Goal: Transaction & Acquisition: Purchase product/service

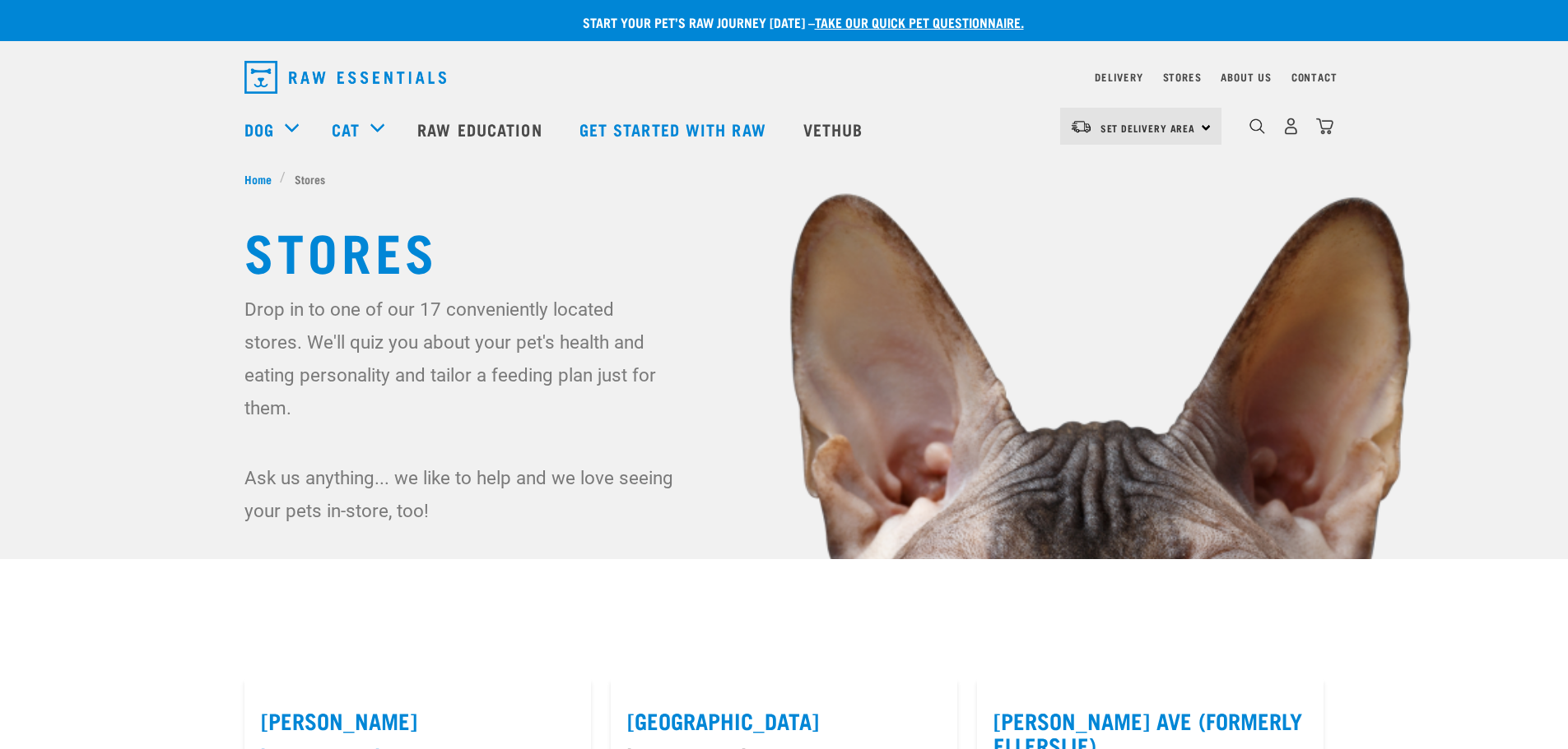
click at [241, 321] on div "Stores Drop in to one of our 17 conveniently located stores. We'll quiz you abo…" at bounding box center [784, 374] width 1107 height 307
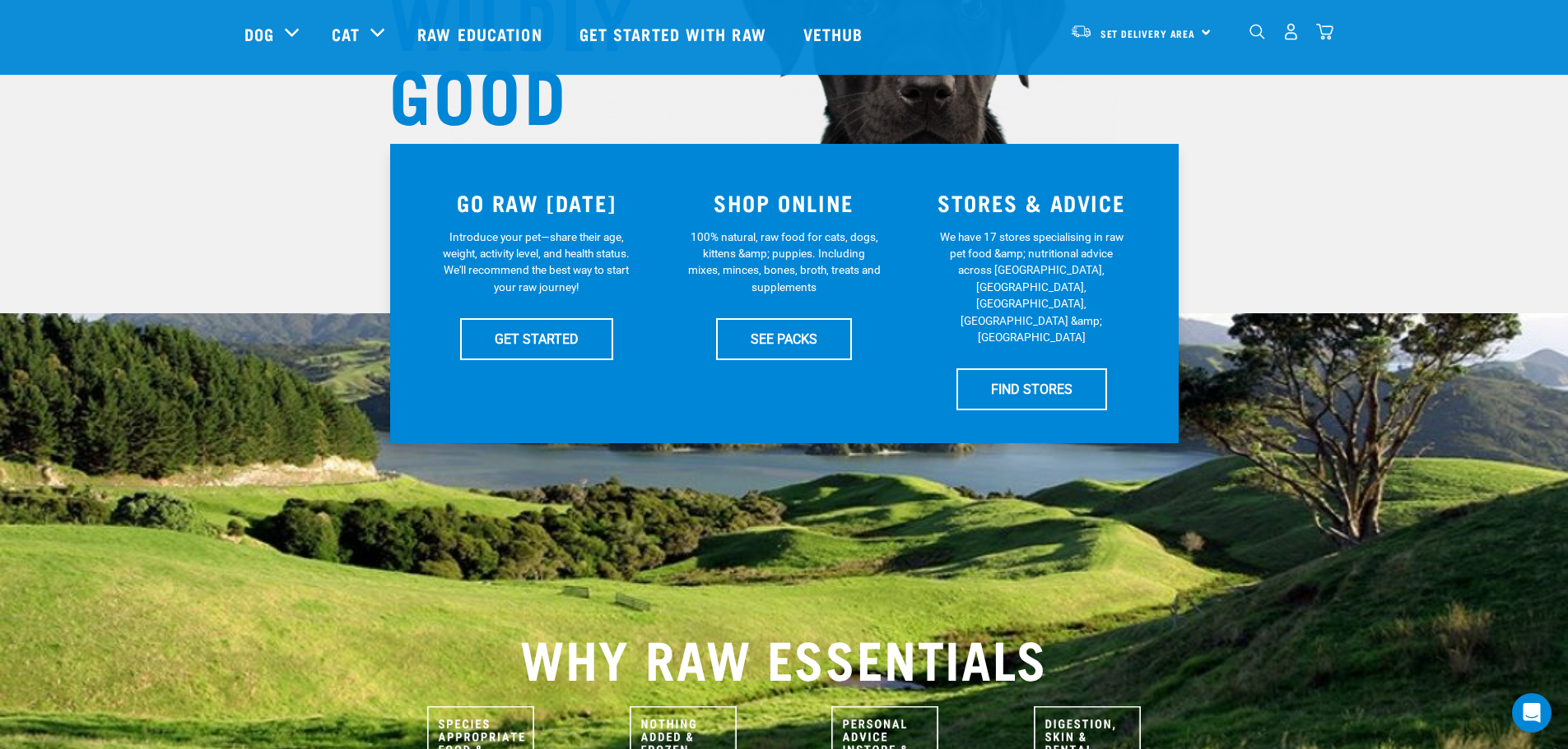
scroll to position [247, 0]
click at [1033, 368] on link "FIND STORES" at bounding box center [1032, 388] width 151 height 41
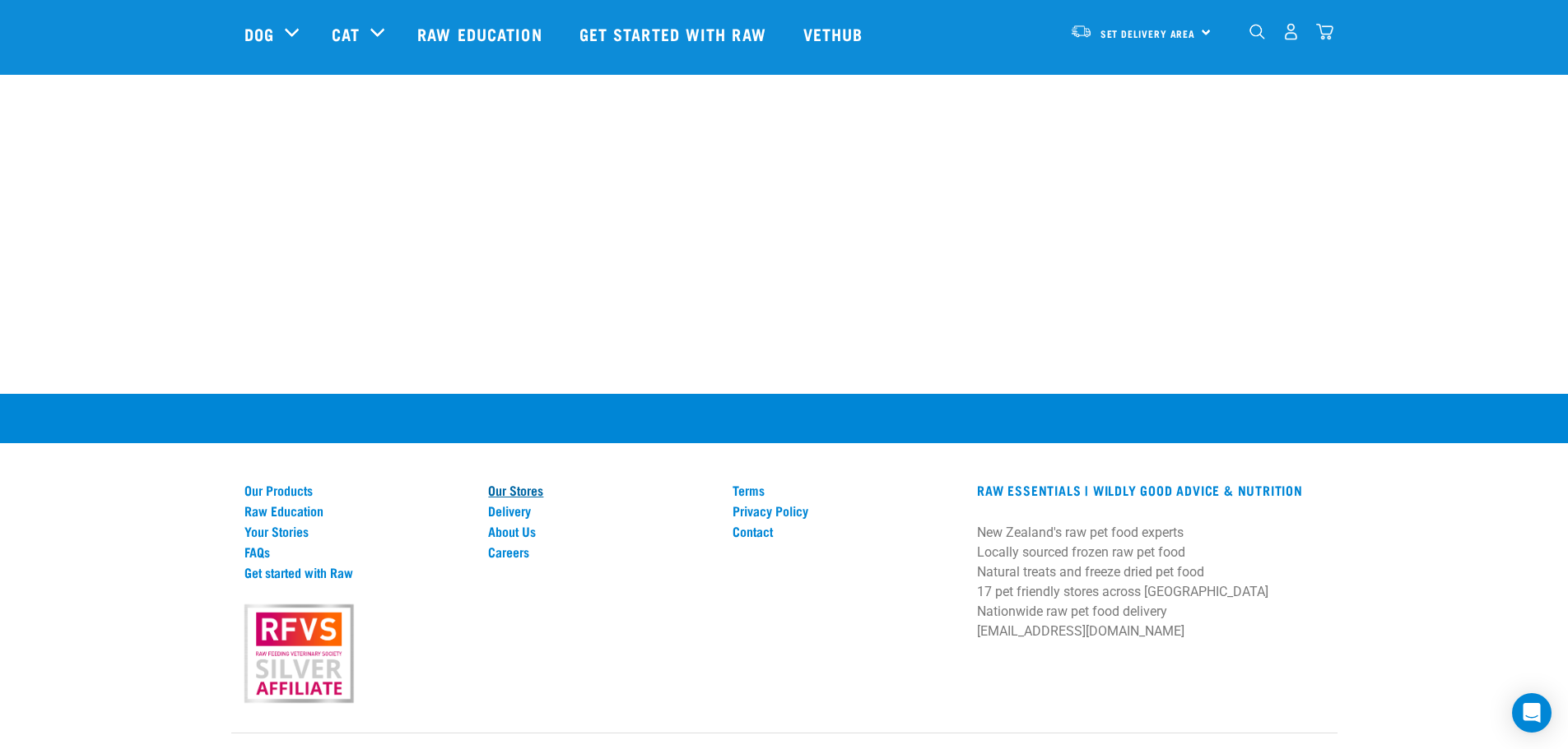
scroll to position [3160, 0]
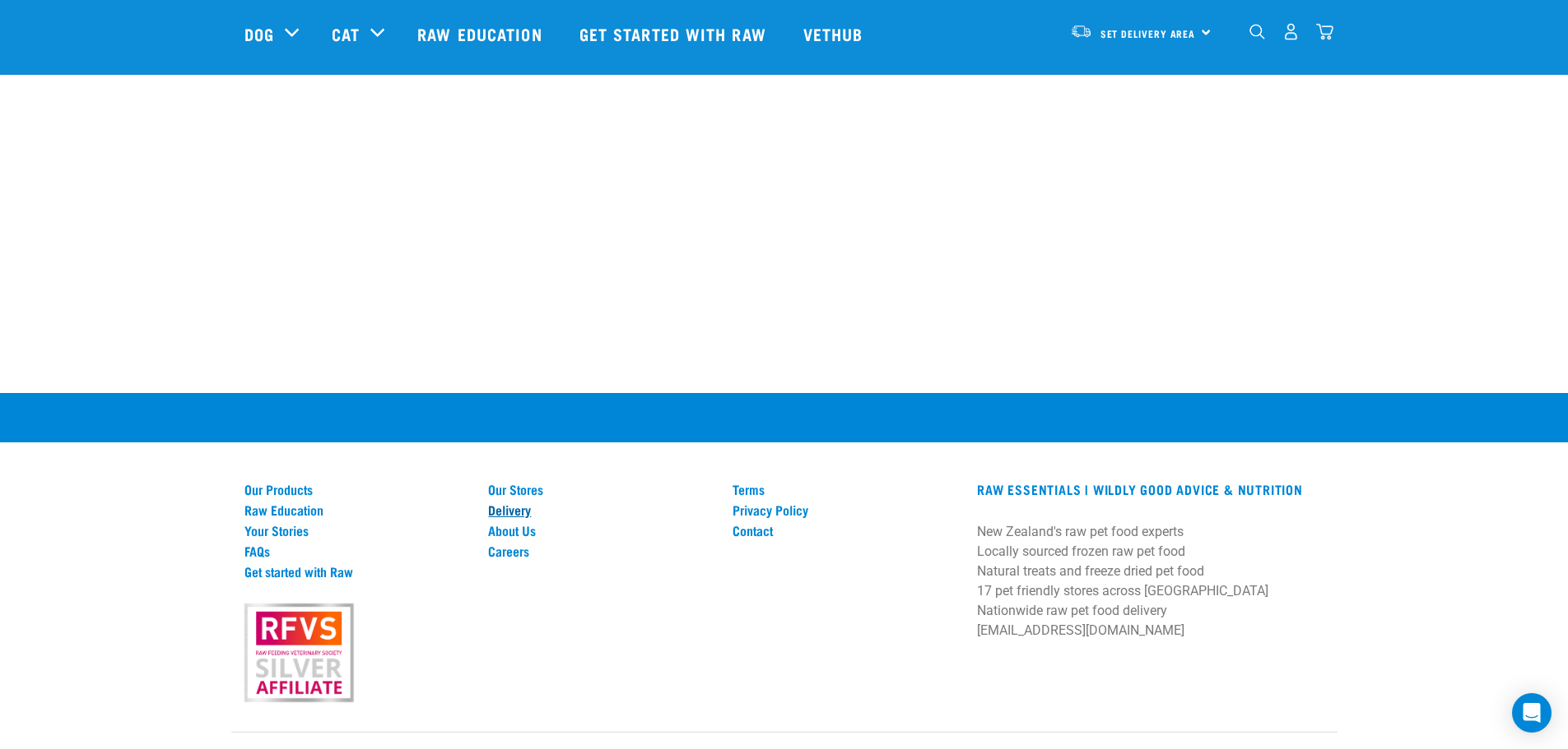
click at [522, 503] on link "Delivery" at bounding box center [600, 510] width 225 height 15
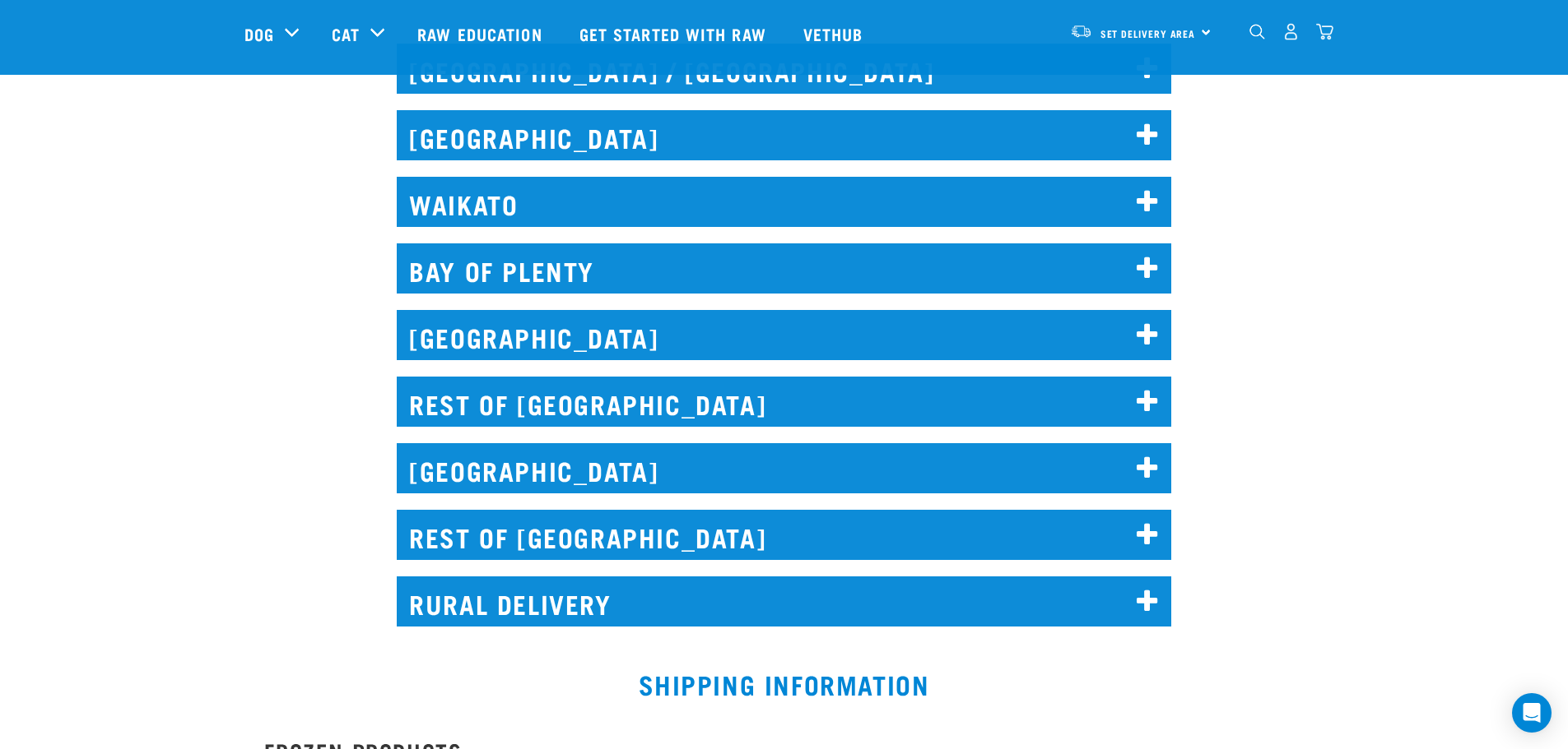
scroll to position [822, 0]
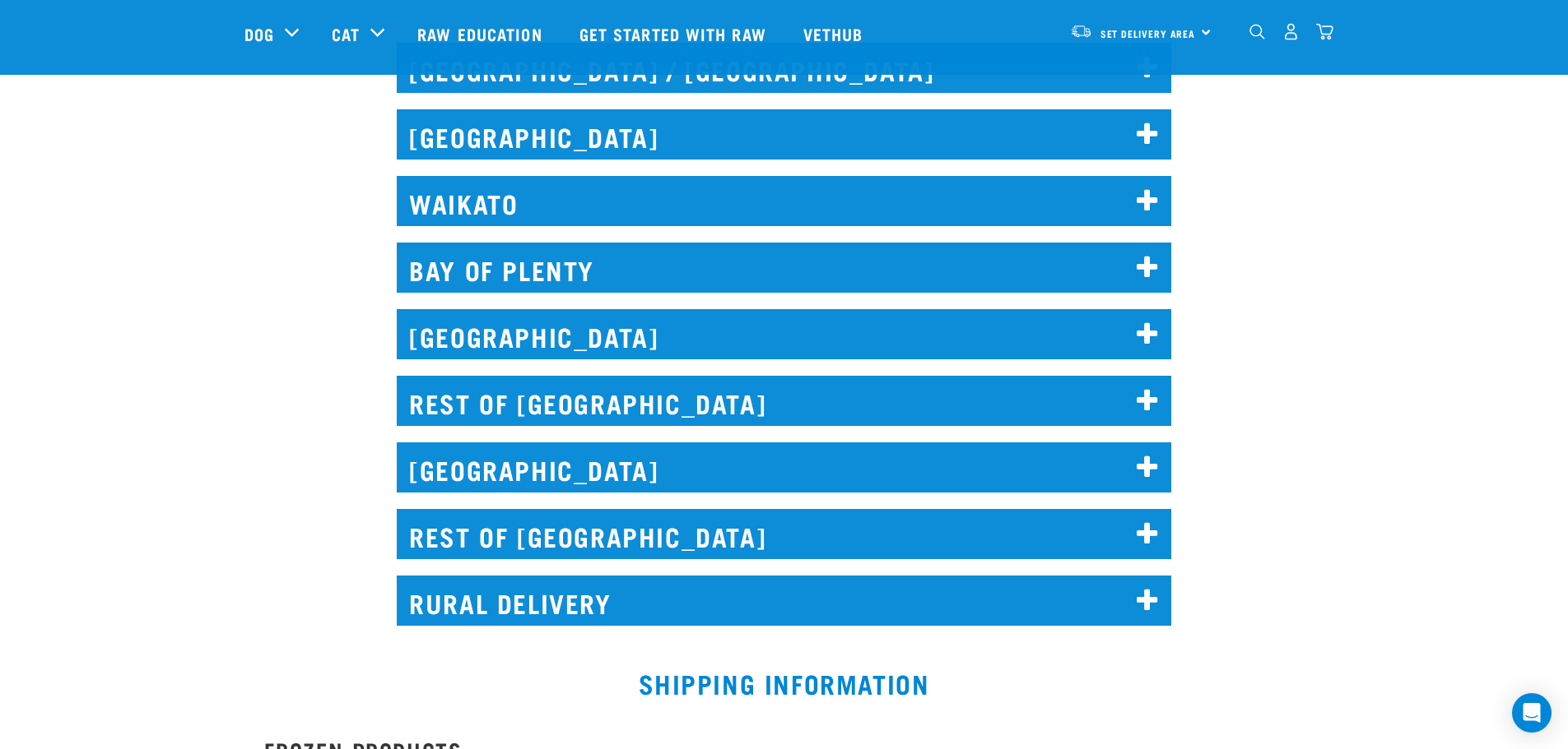
click at [1151, 531] on icon at bounding box center [1147, 535] width 22 height 27
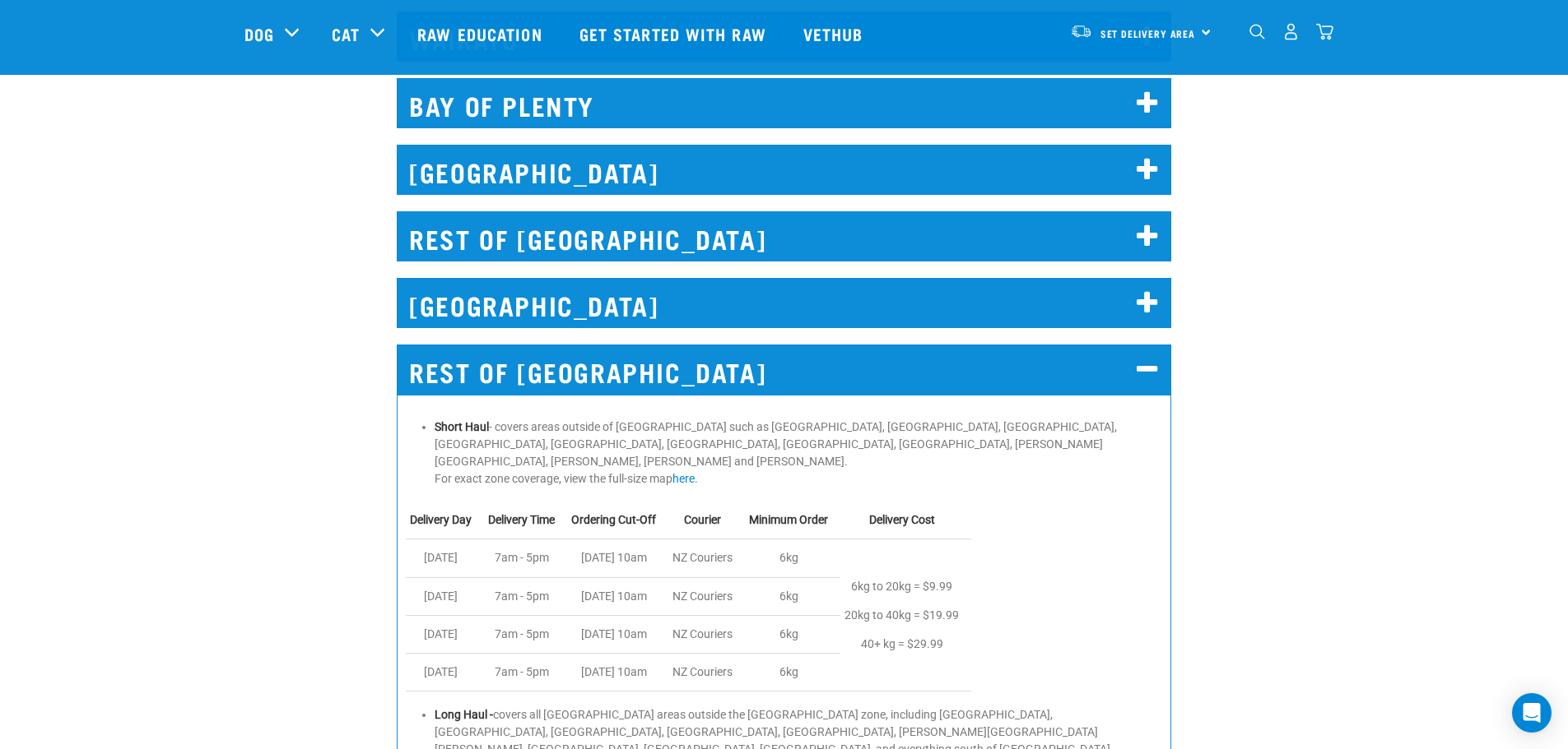
scroll to position [1069, 0]
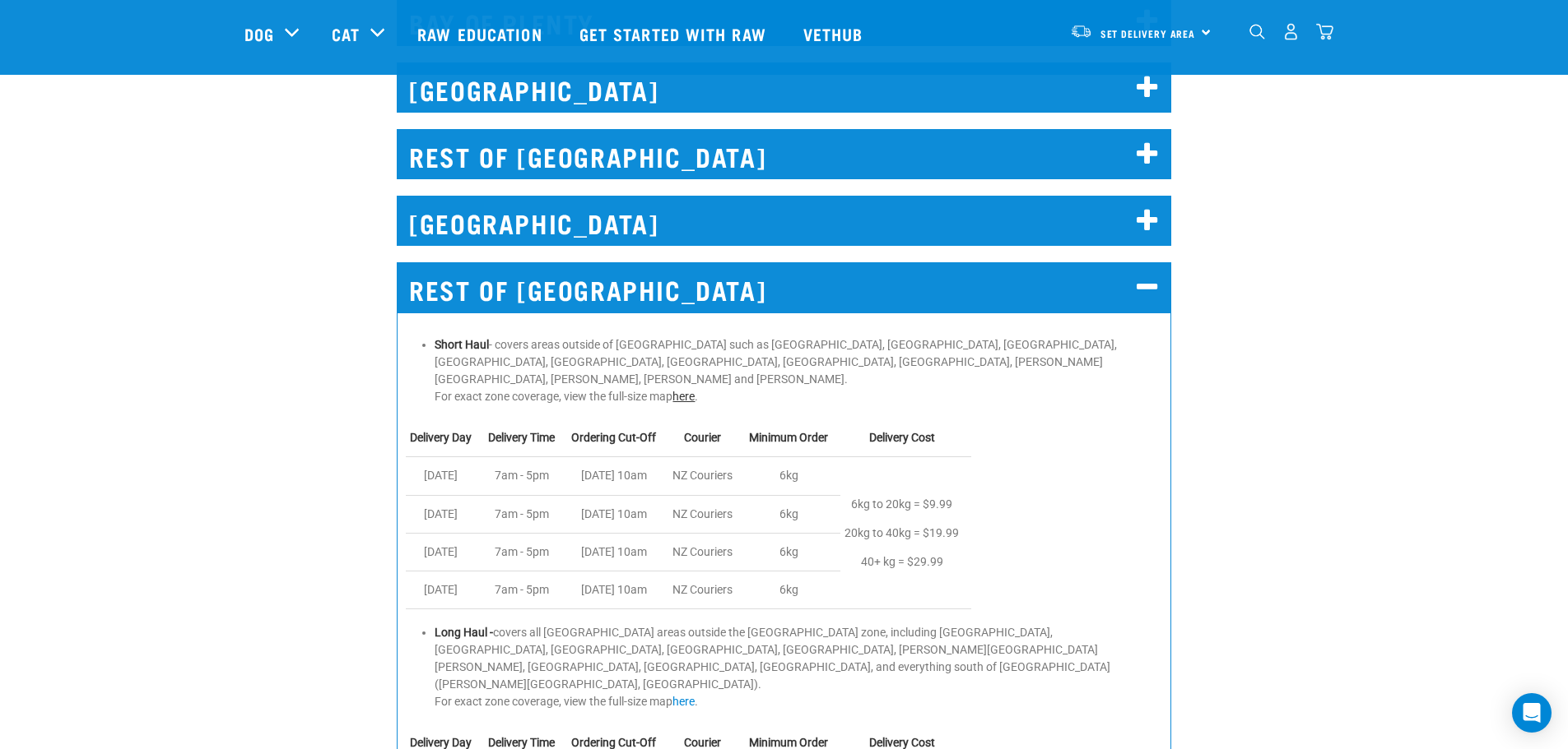
click at [680, 390] on link "here" at bounding box center [684, 397] width 22 height 13
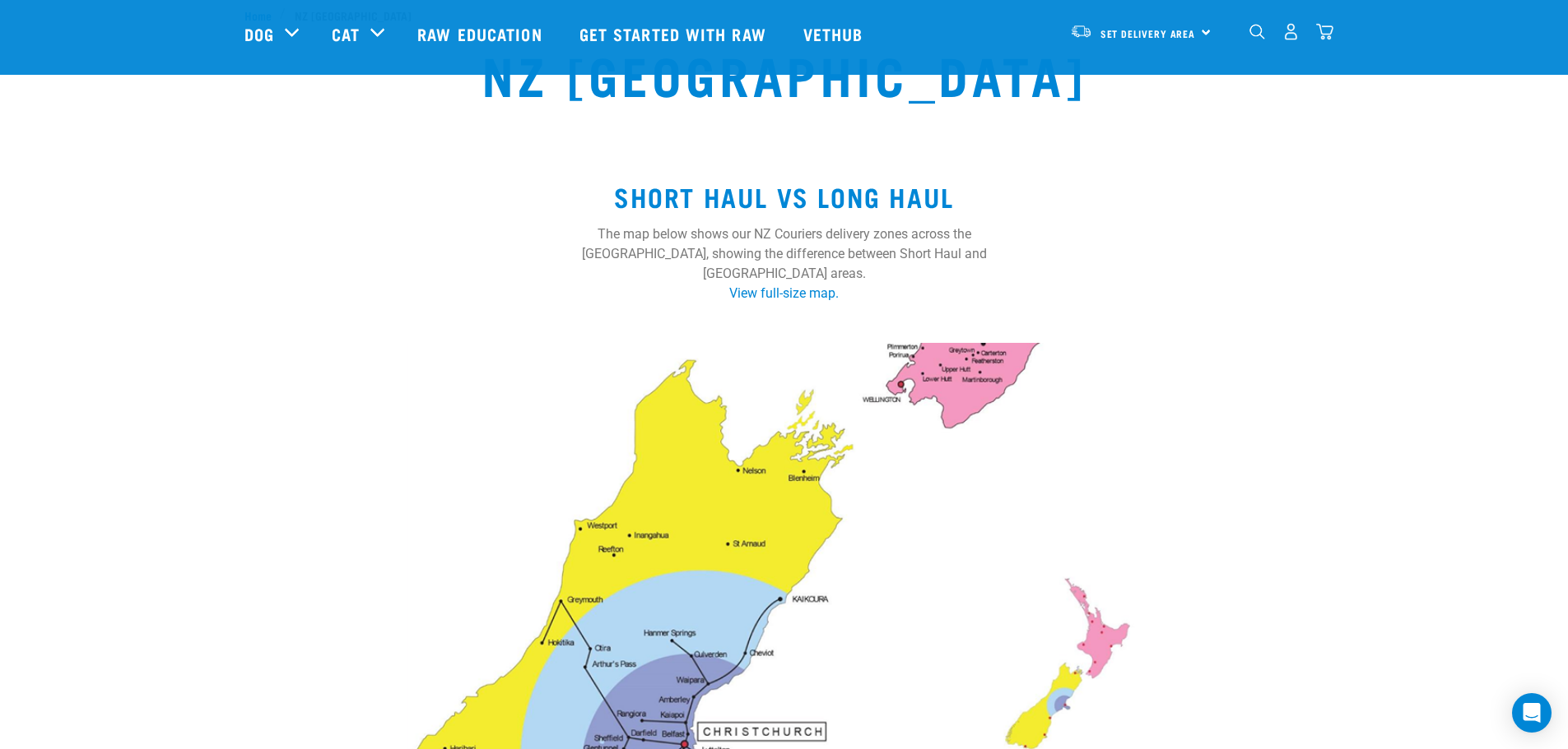
scroll to position [82, 0]
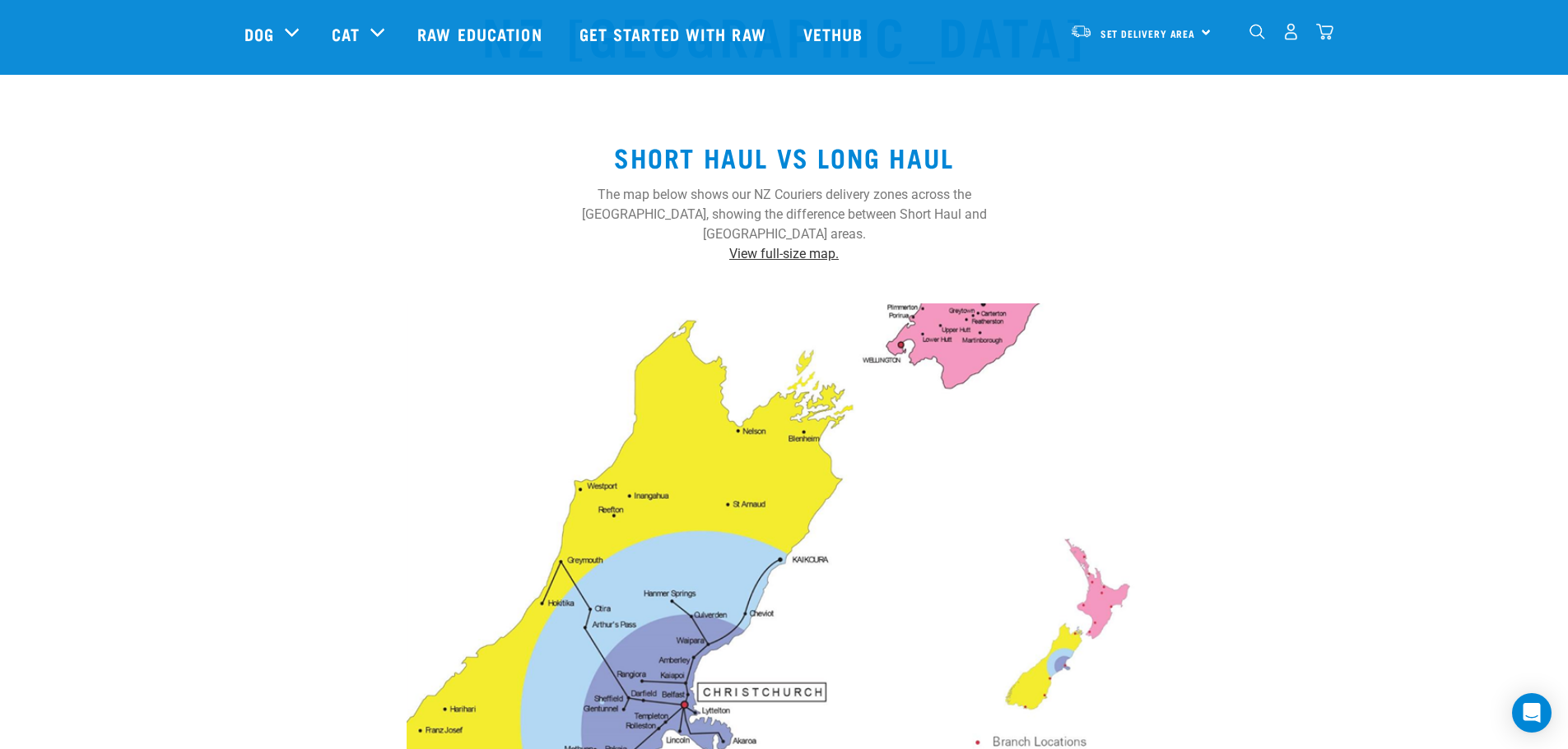
click at [788, 246] on link "View full-size map." at bounding box center [784, 254] width 109 height 16
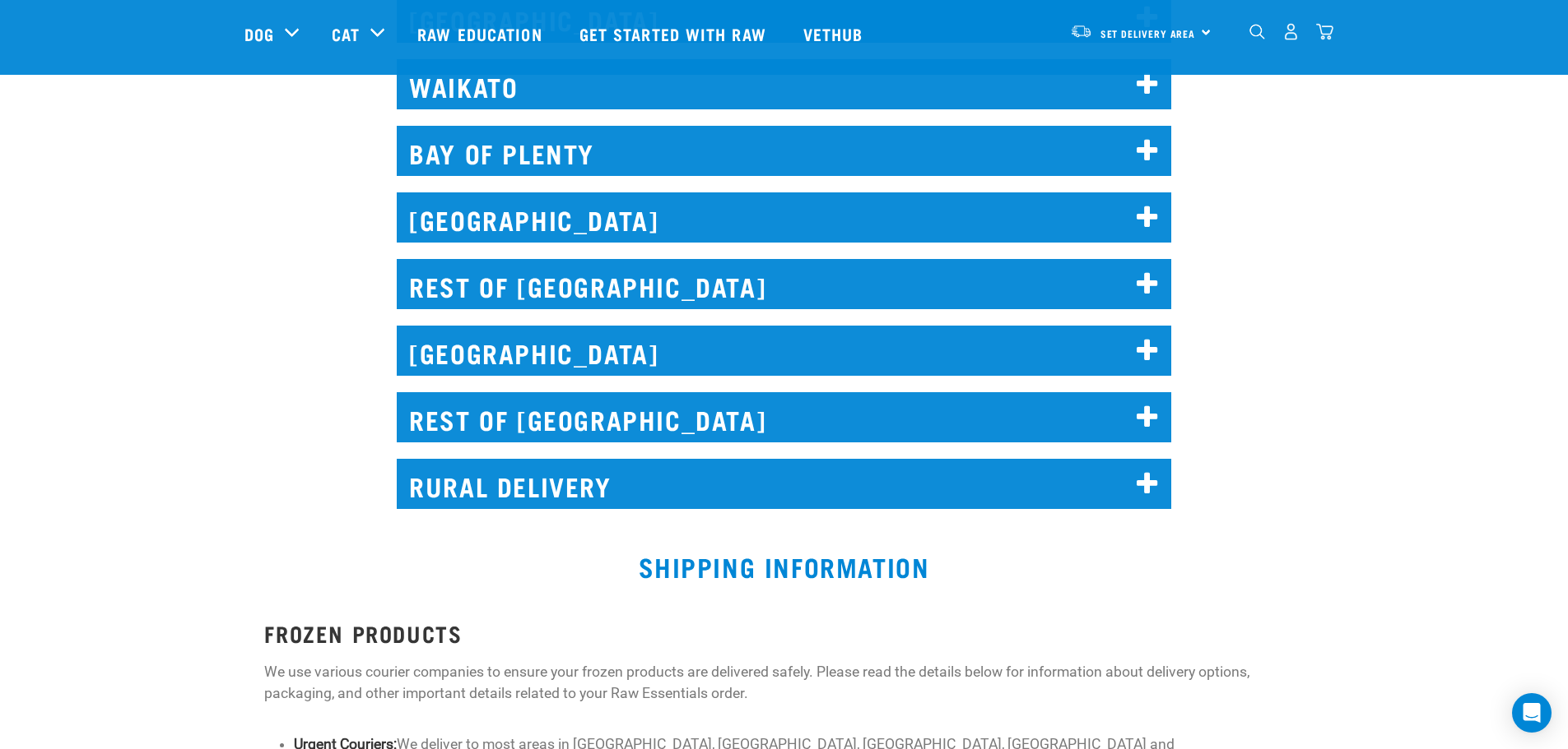
scroll to position [932, 0]
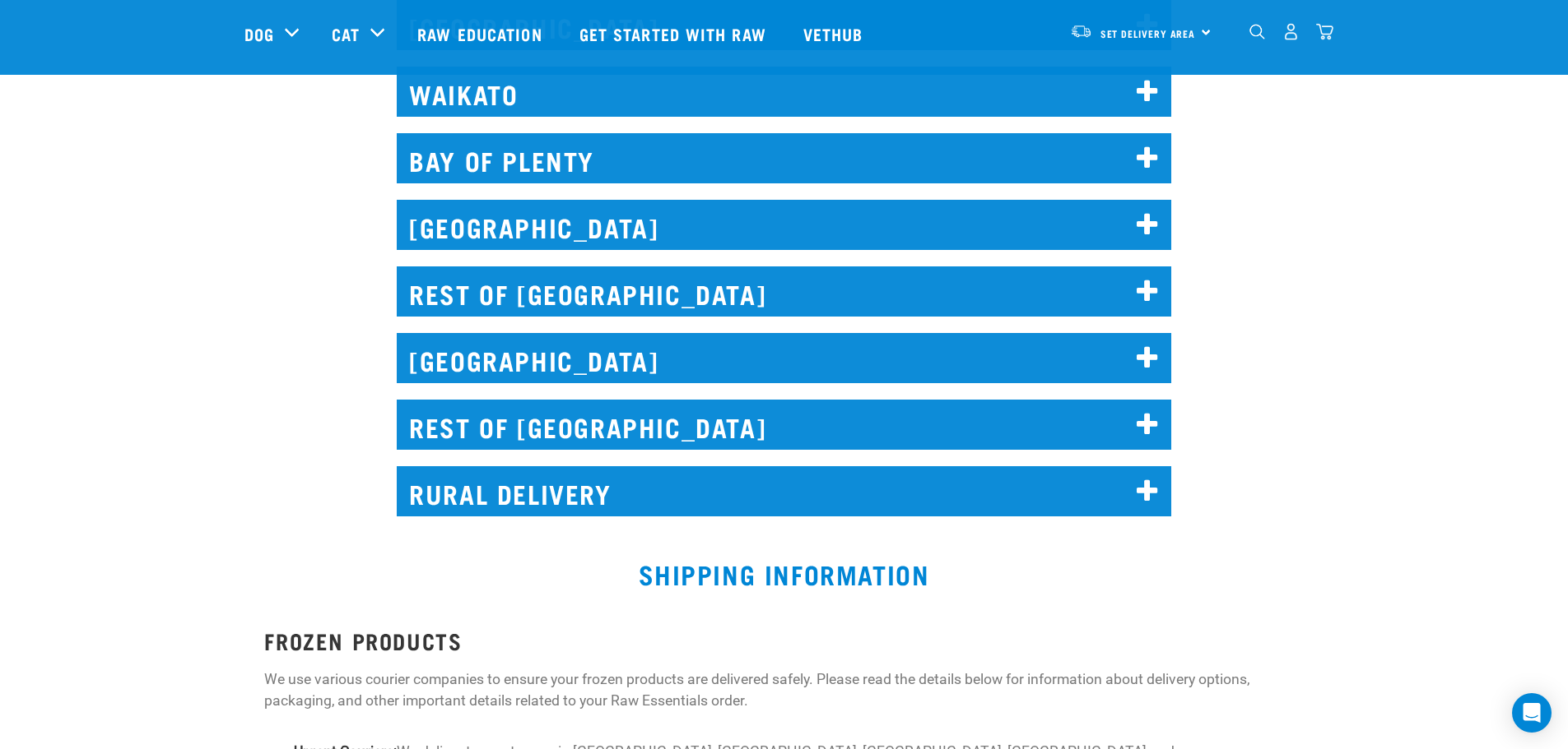
click at [1148, 427] on icon at bounding box center [1147, 425] width 22 height 27
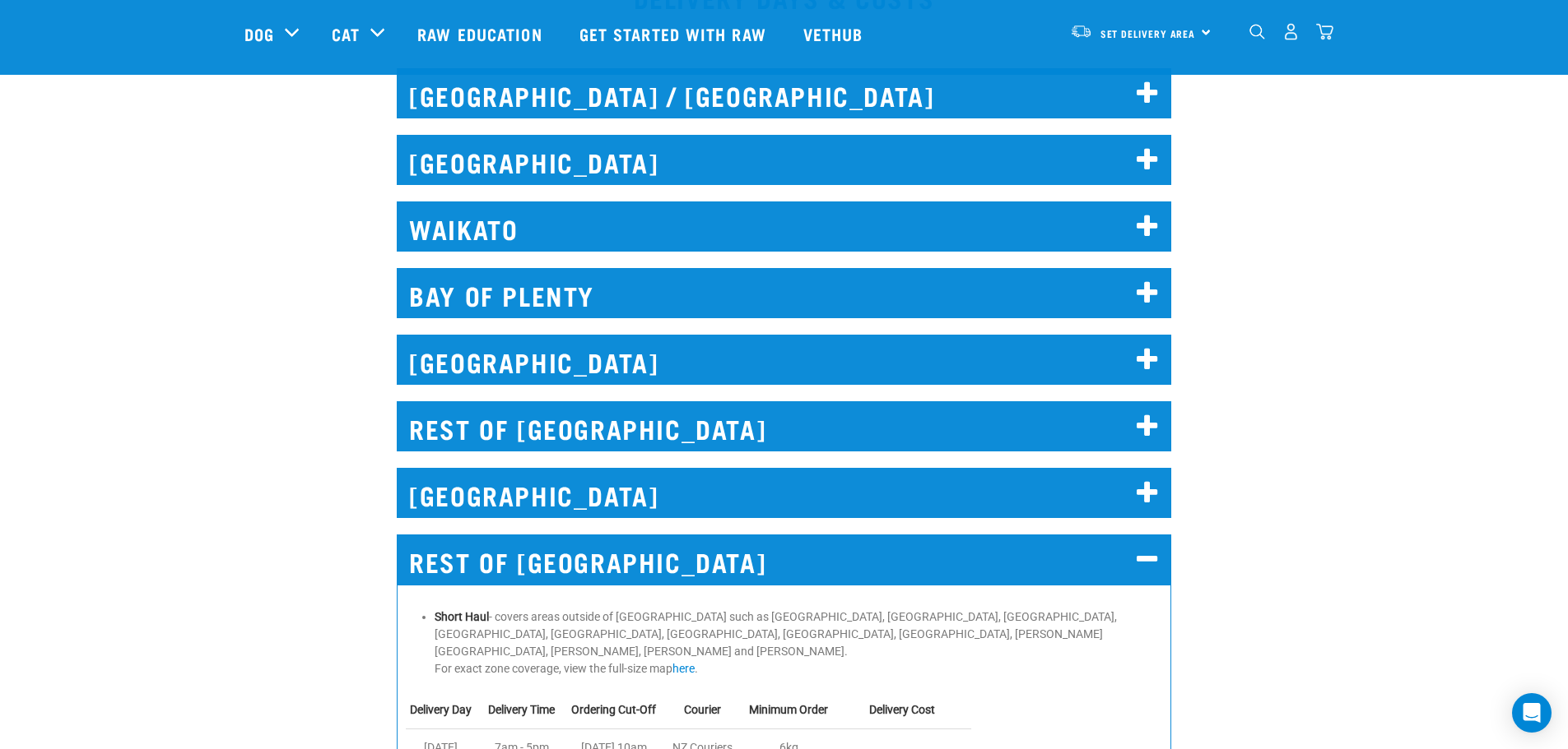
scroll to position [767, 0]
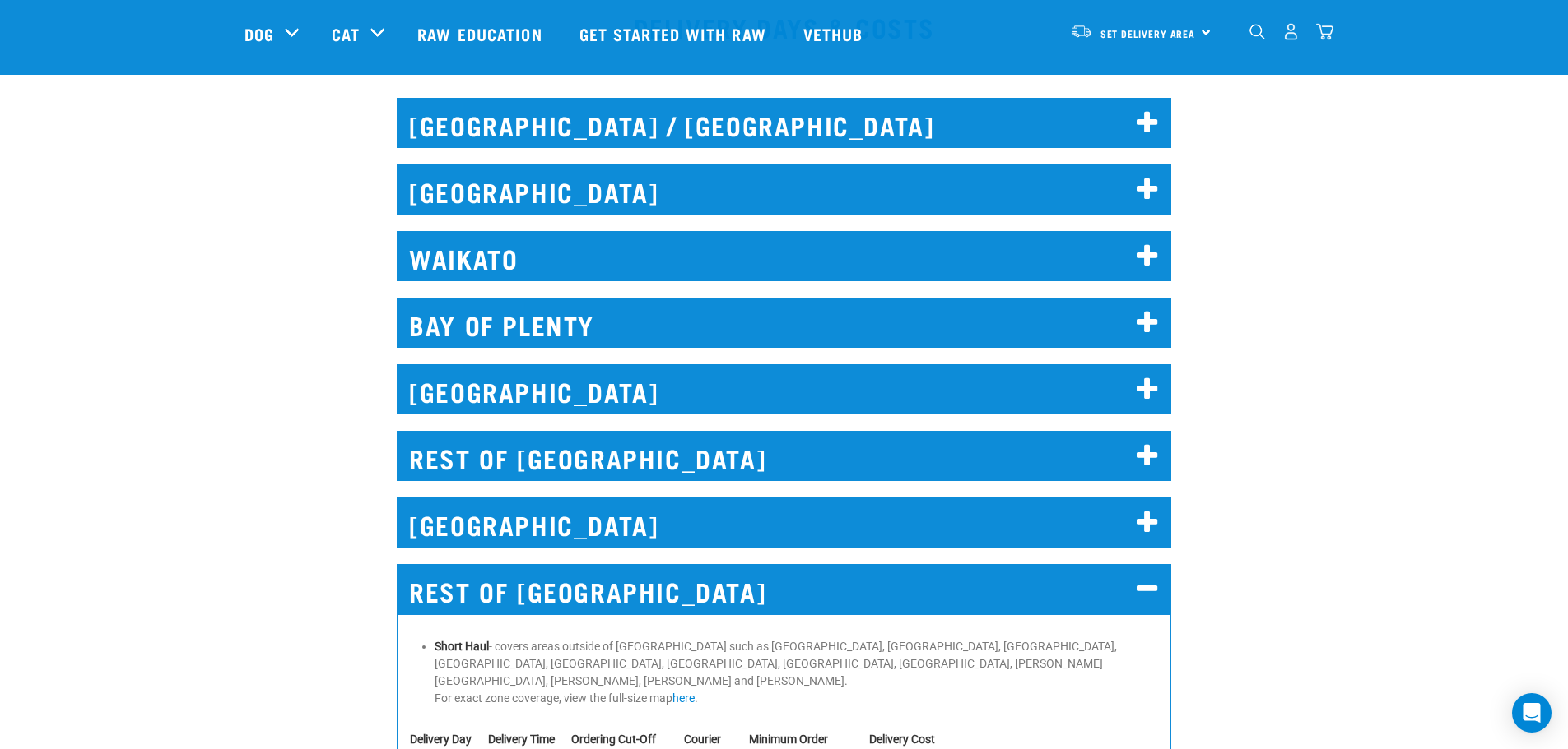
click at [1147, 122] on icon at bounding box center [1147, 123] width 22 height 27
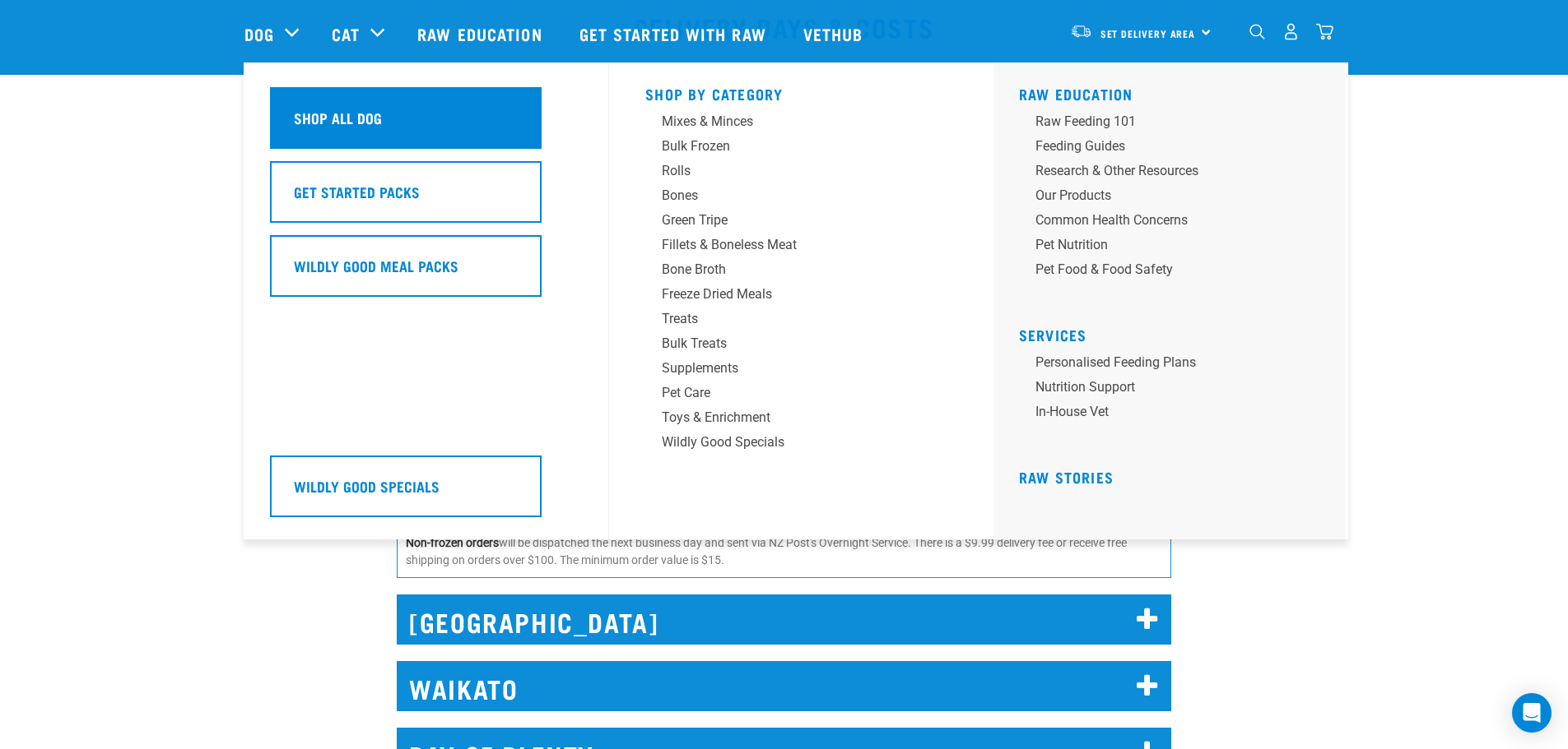
click at [327, 122] on h5 "Shop All Dog" at bounding box center [338, 118] width 88 height 22
click at [376, 118] on h5 "Shop All Dog" at bounding box center [338, 118] width 88 height 22
click at [359, 113] on h5 "Shop All Dog" at bounding box center [338, 118] width 88 height 22
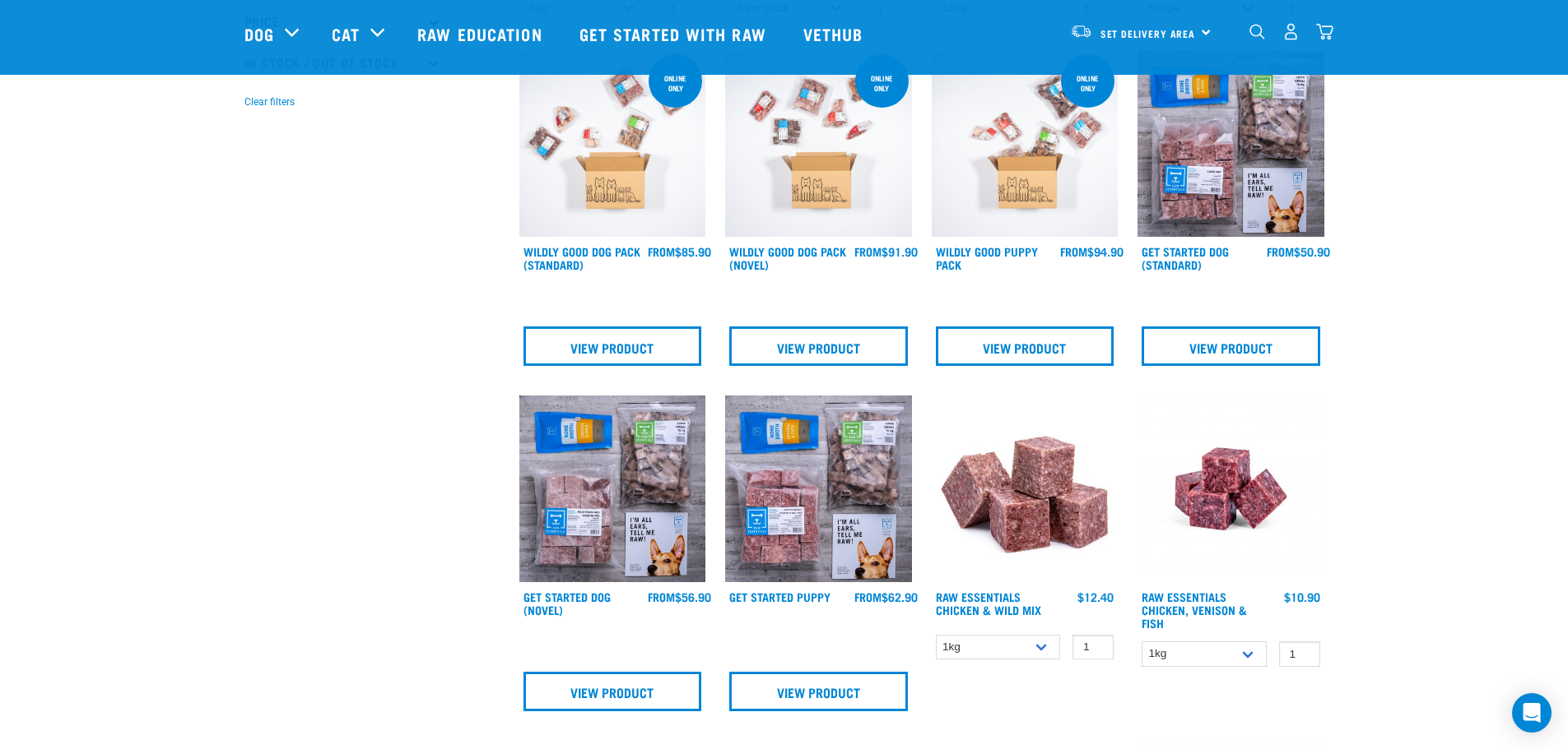
scroll to position [576, 0]
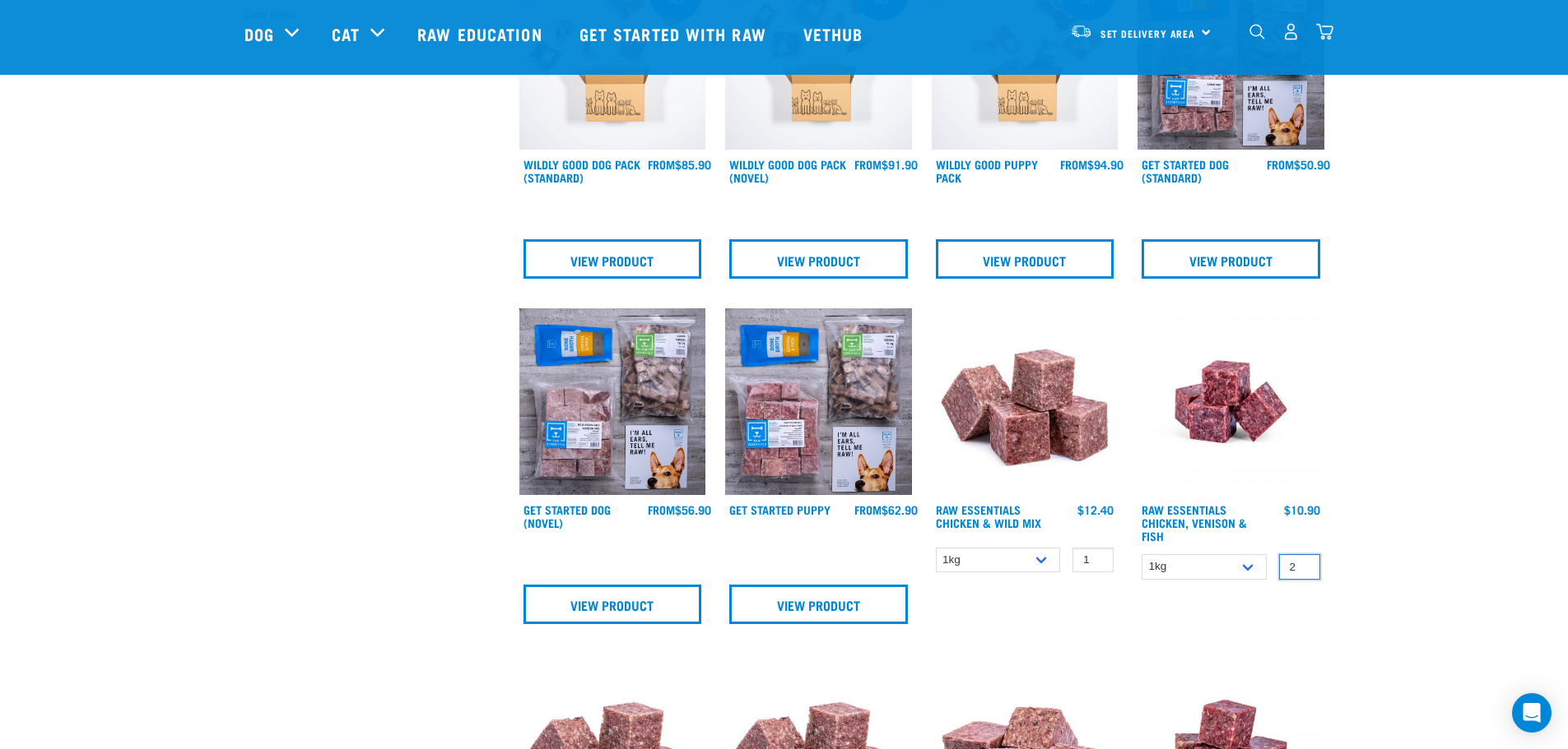
type input "2"
click at [1303, 561] on input "2" at bounding box center [1299, 567] width 41 height 26
click at [1304, 560] on input "2" at bounding box center [1299, 567] width 41 height 26
click at [1252, 566] on select "1kg 3kg" at bounding box center [1204, 567] width 125 height 26
select select "28665"
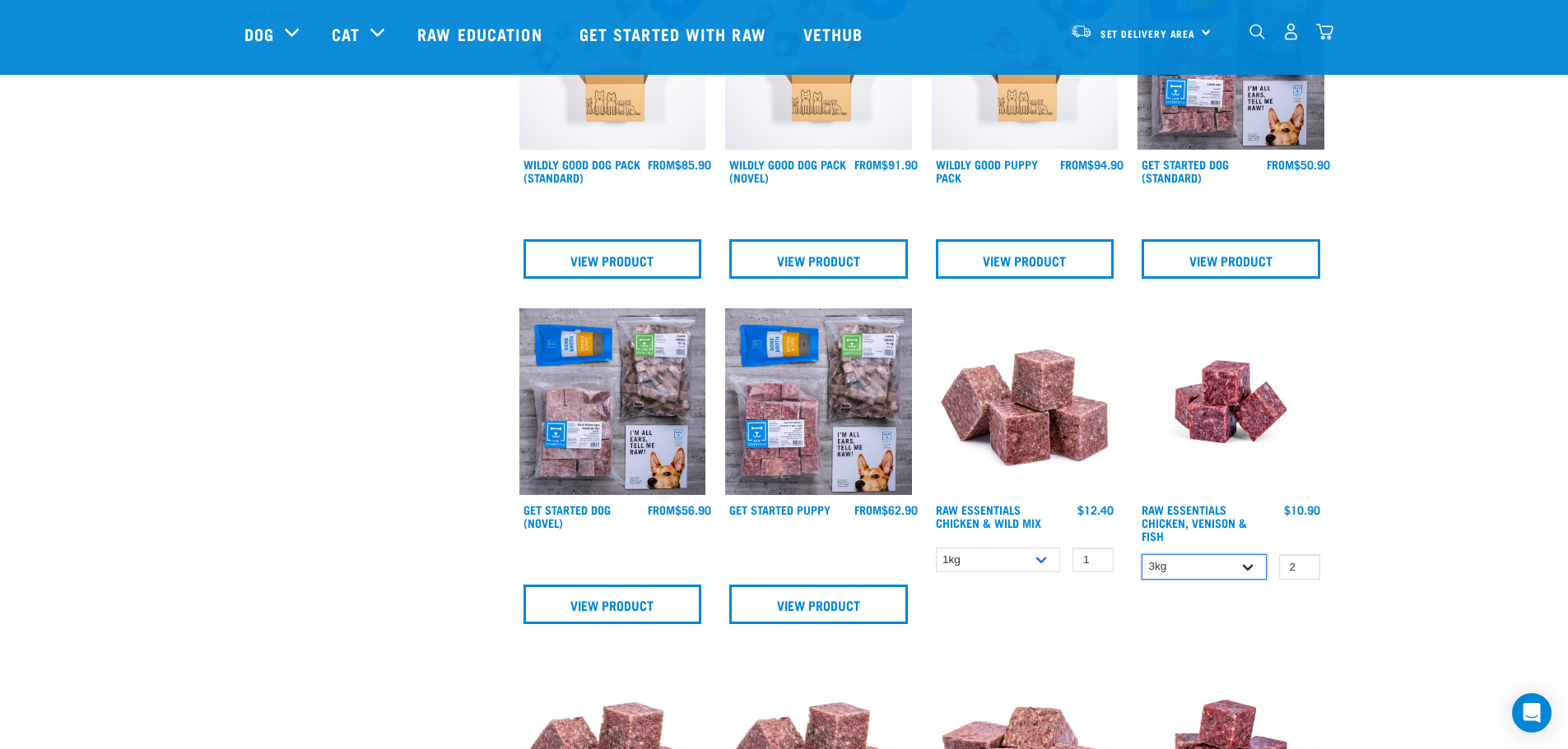
click at [1142, 554] on select "1kg 3kg" at bounding box center [1204, 567] width 125 height 26
click at [1305, 564] on input "3" at bounding box center [1299, 567] width 41 height 26
click at [1303, 573] on input "2" at bounding box center [1299, 567] width 41 height 26
type input "1"
click at [1303, 573] on input "1" at bounding box center [1299, 567] width 41 height 26
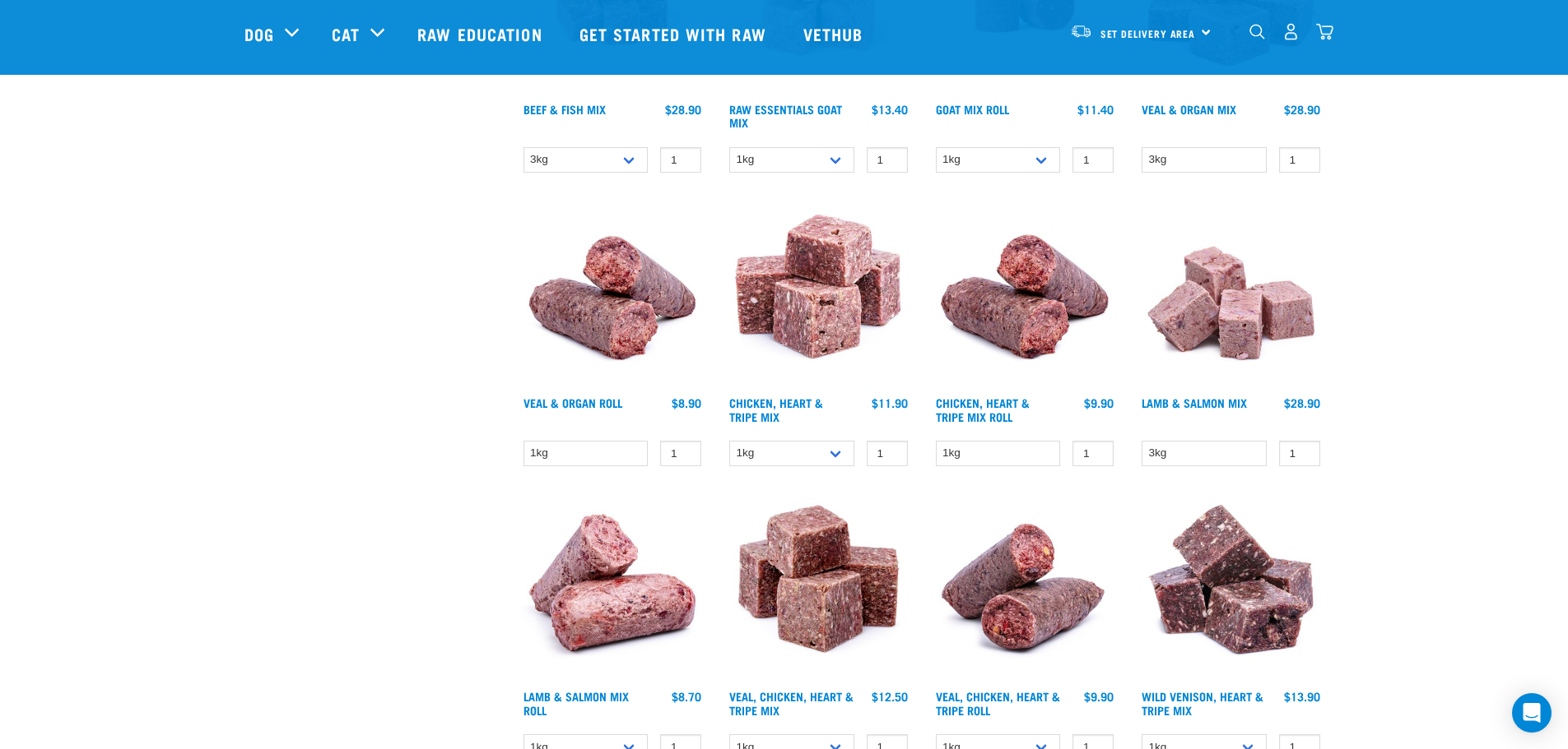
scroll to position [1645, 0]
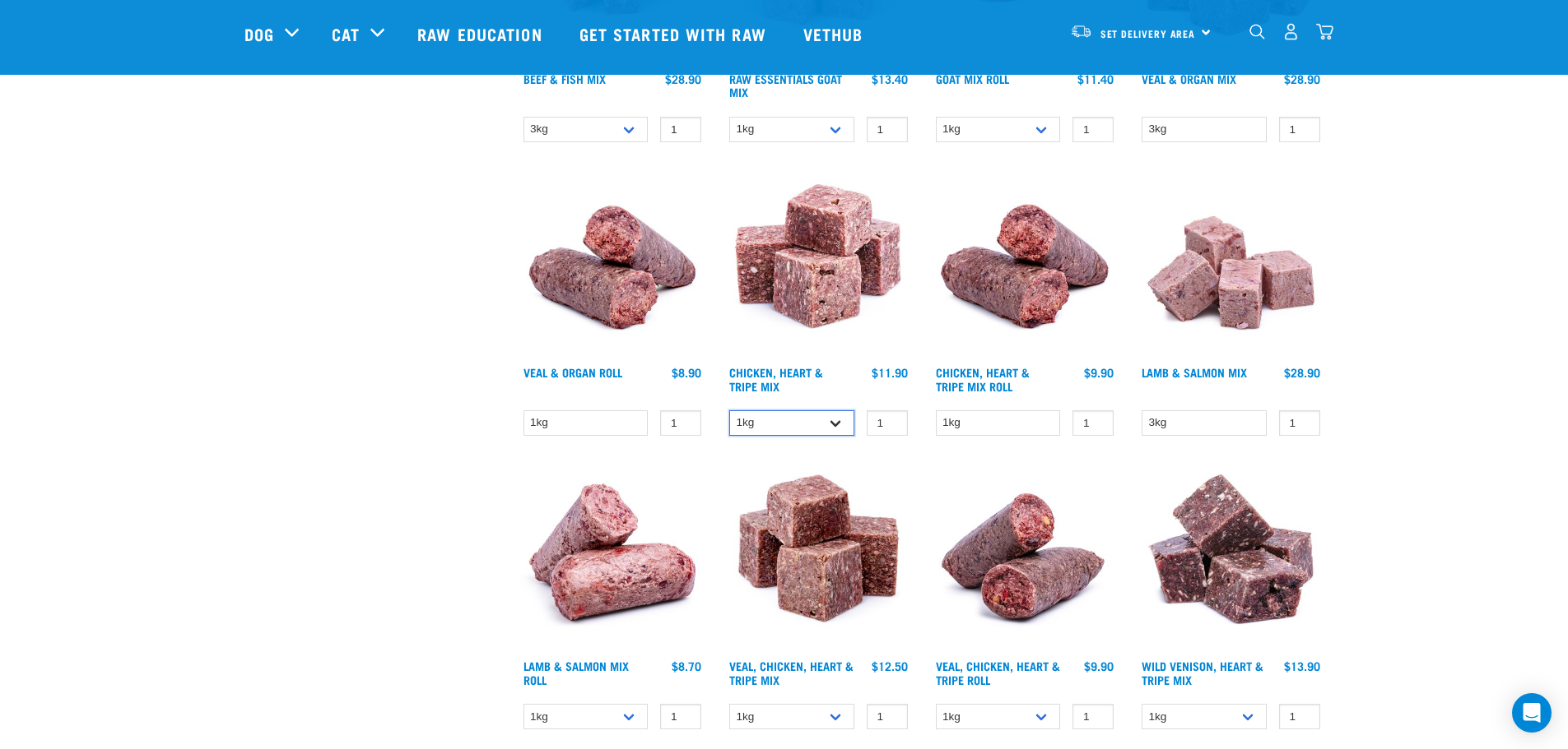
click at [838, 425] on select "1kg 3kg" at bounding box center [792, 423] width 125 height 26
select select "368"
click at [729, 410] on select "1kg 3kg" at bounding box center [792, 423] width 125 height 26
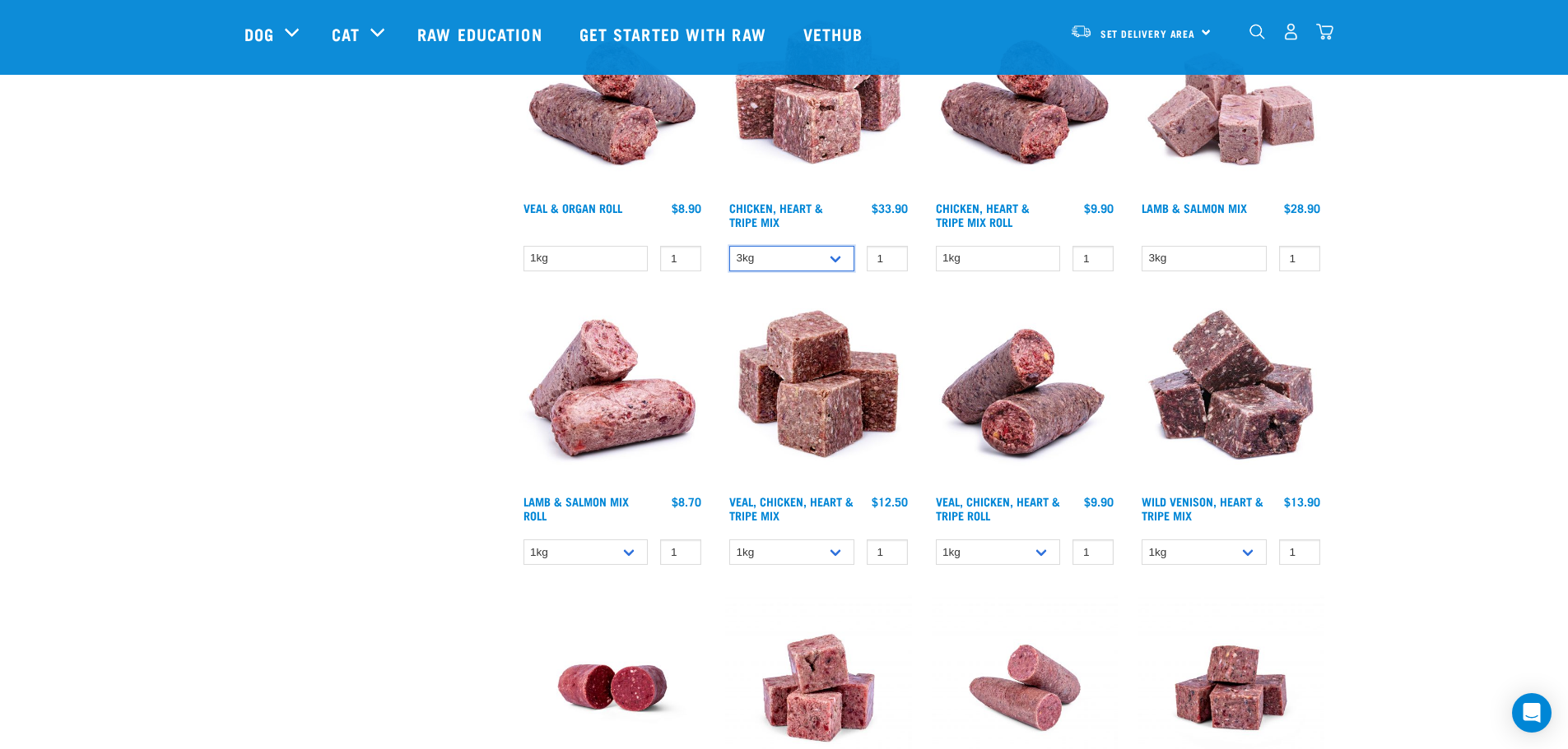
scroll to position [1892, 0]
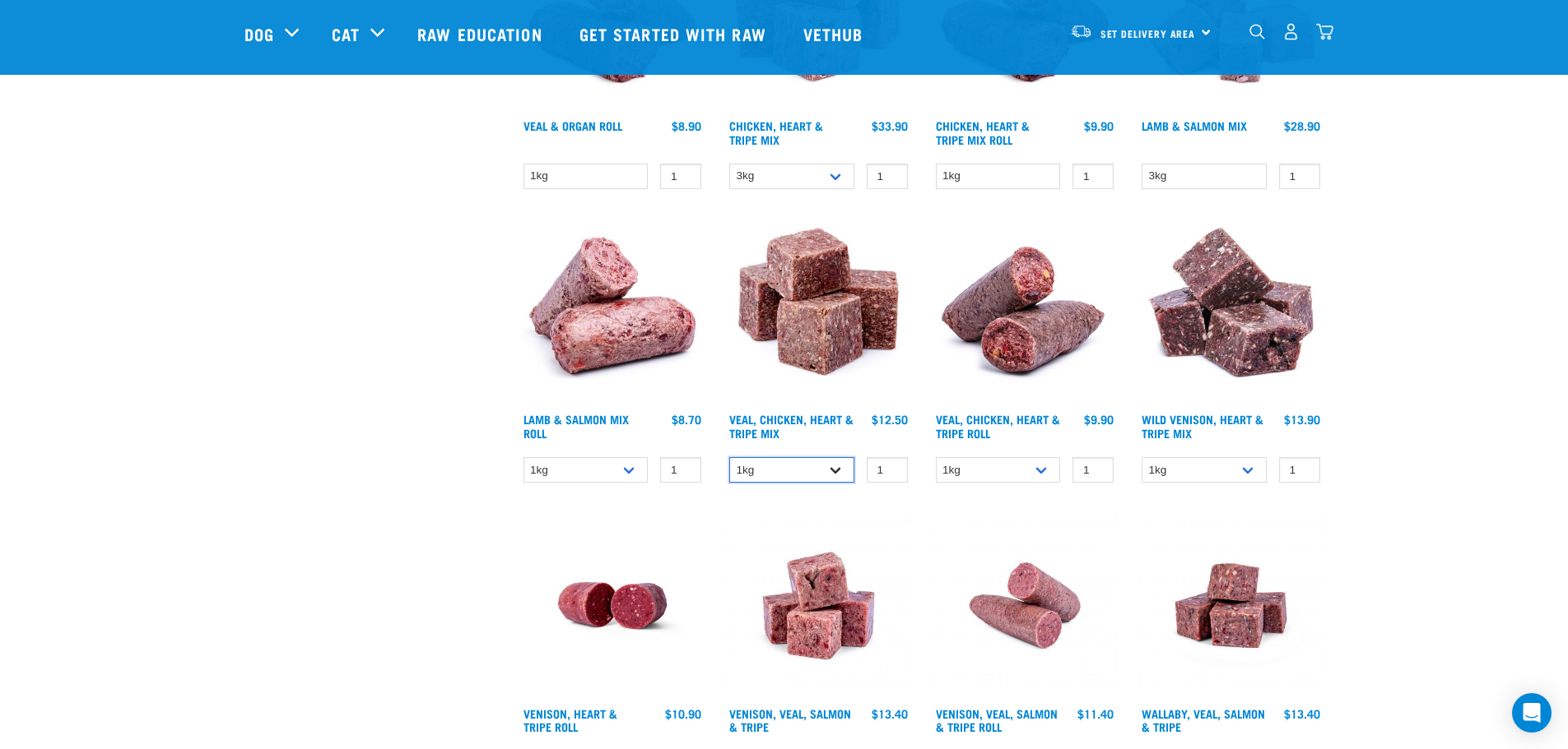
click at [834, 469] on select "1kg 3kg" at bounding box center [792, 470] width 125 height 26
select select "752"
click at [729, 458] on select "1kg 3kg" at bounding box center [792, 470] width 125 height 26
click at [1247, 464] on select "1kg 3kg" at bounding box center [1204, 470] width 125 height 26
select select "763"
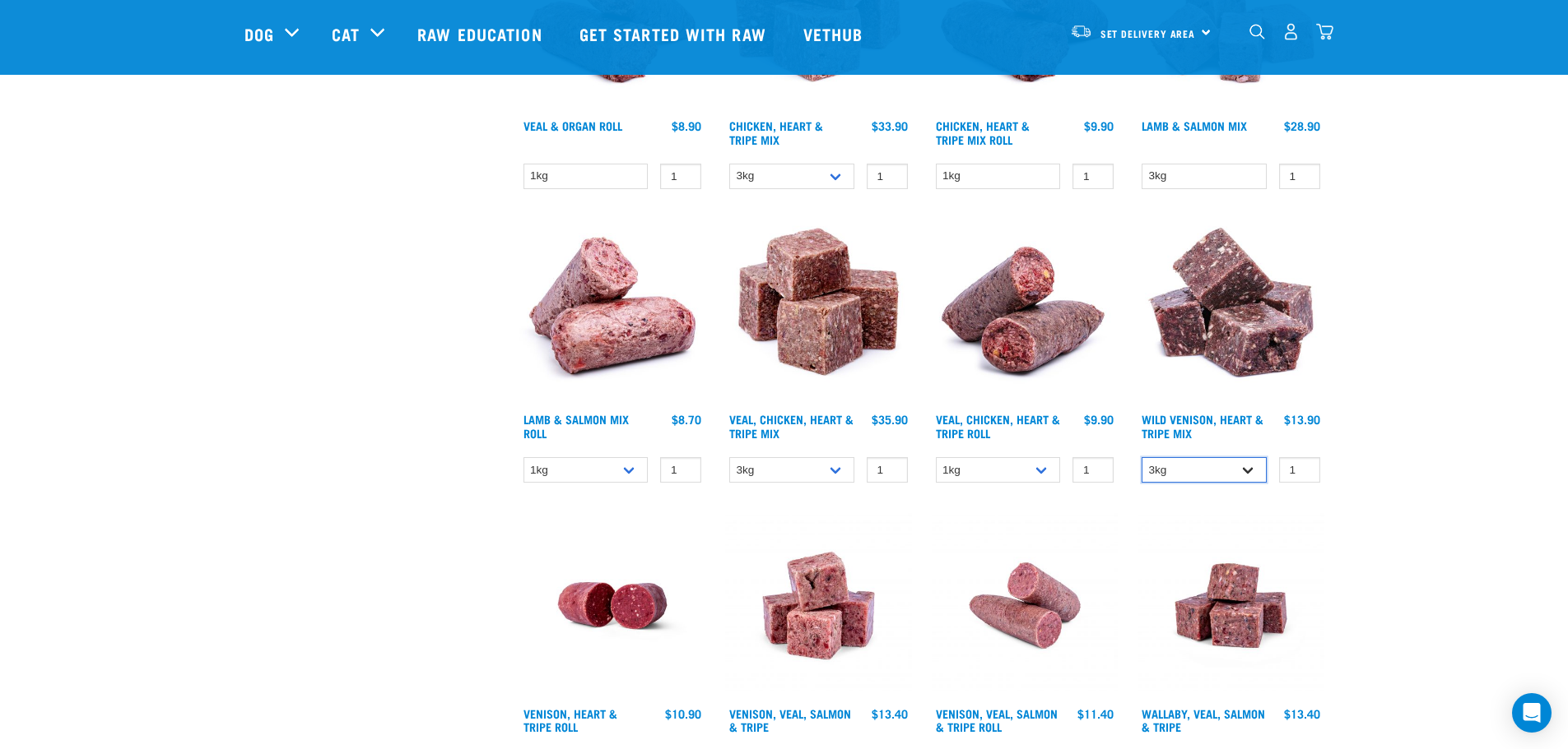
click at [1142, 458] on select "1kg 3kg" at bounding box center [1204, 470] width 125 height 26
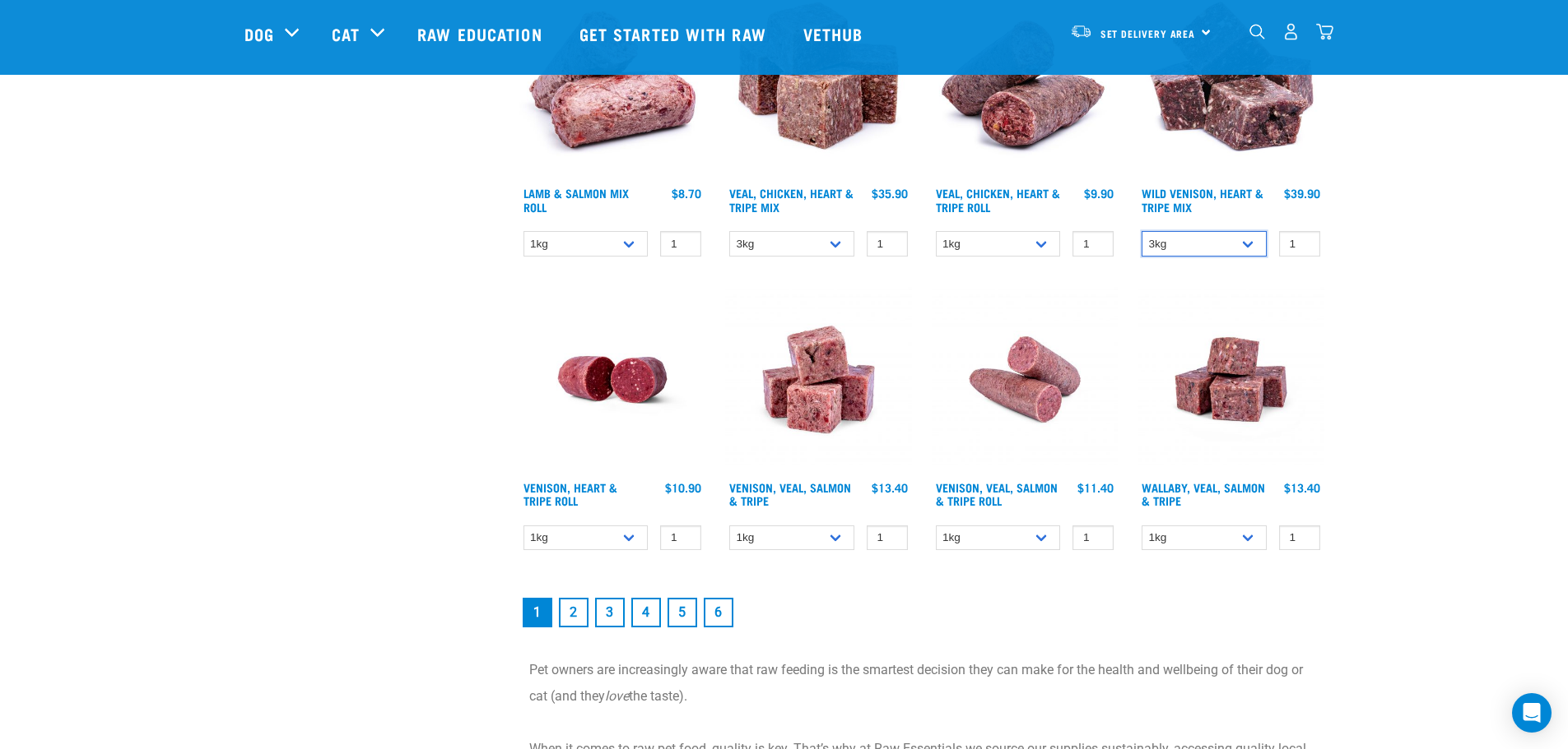
scroll to position [2221, 0]
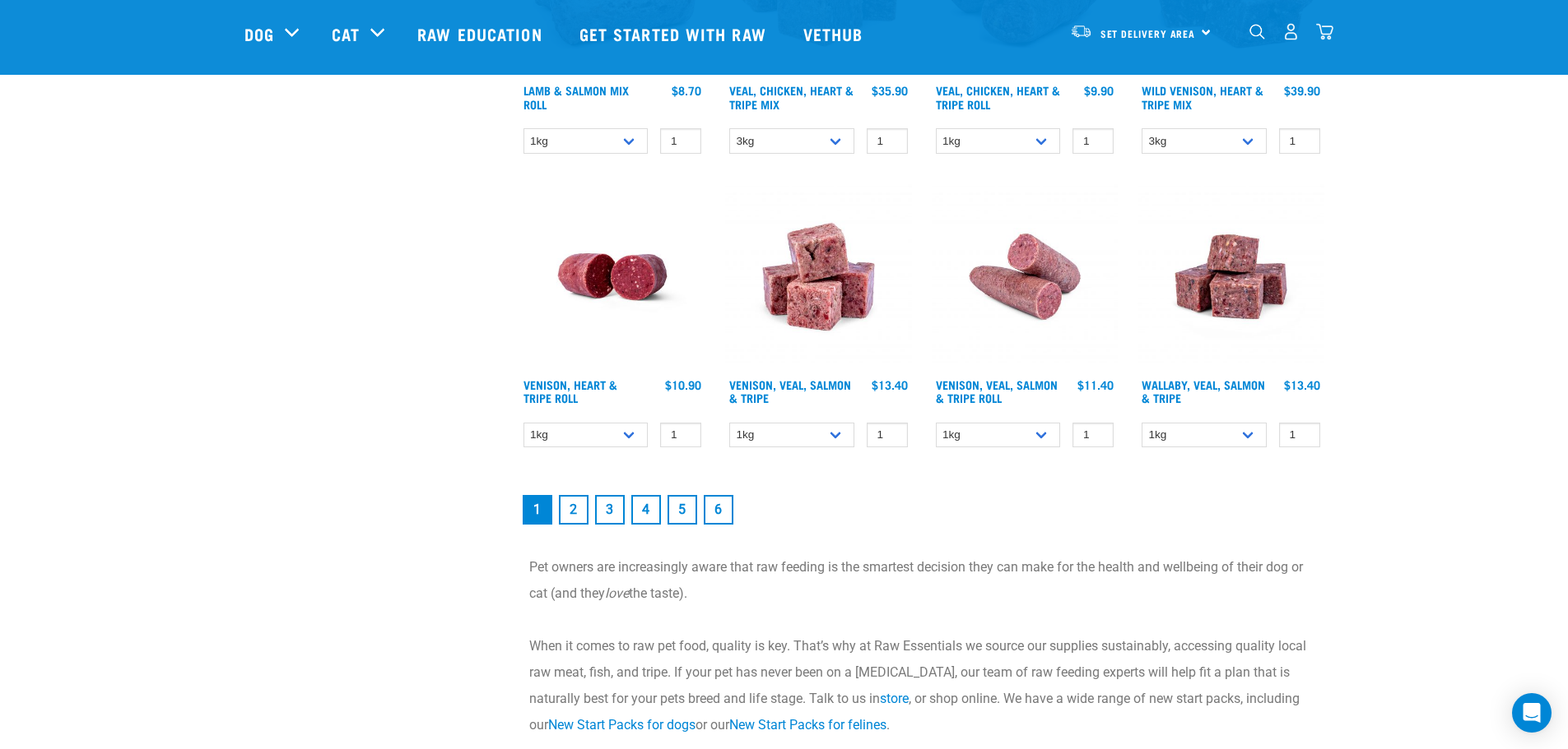
click at [571, 506] on link "2" at bounding box center [574, 510] width 30 height 30
click at [571, 512] on link "2" at bounding box center [574, 510] width 30 height 30
click at [572, 510] on link "2" at bounding box center [574, 510] width 30 height 30
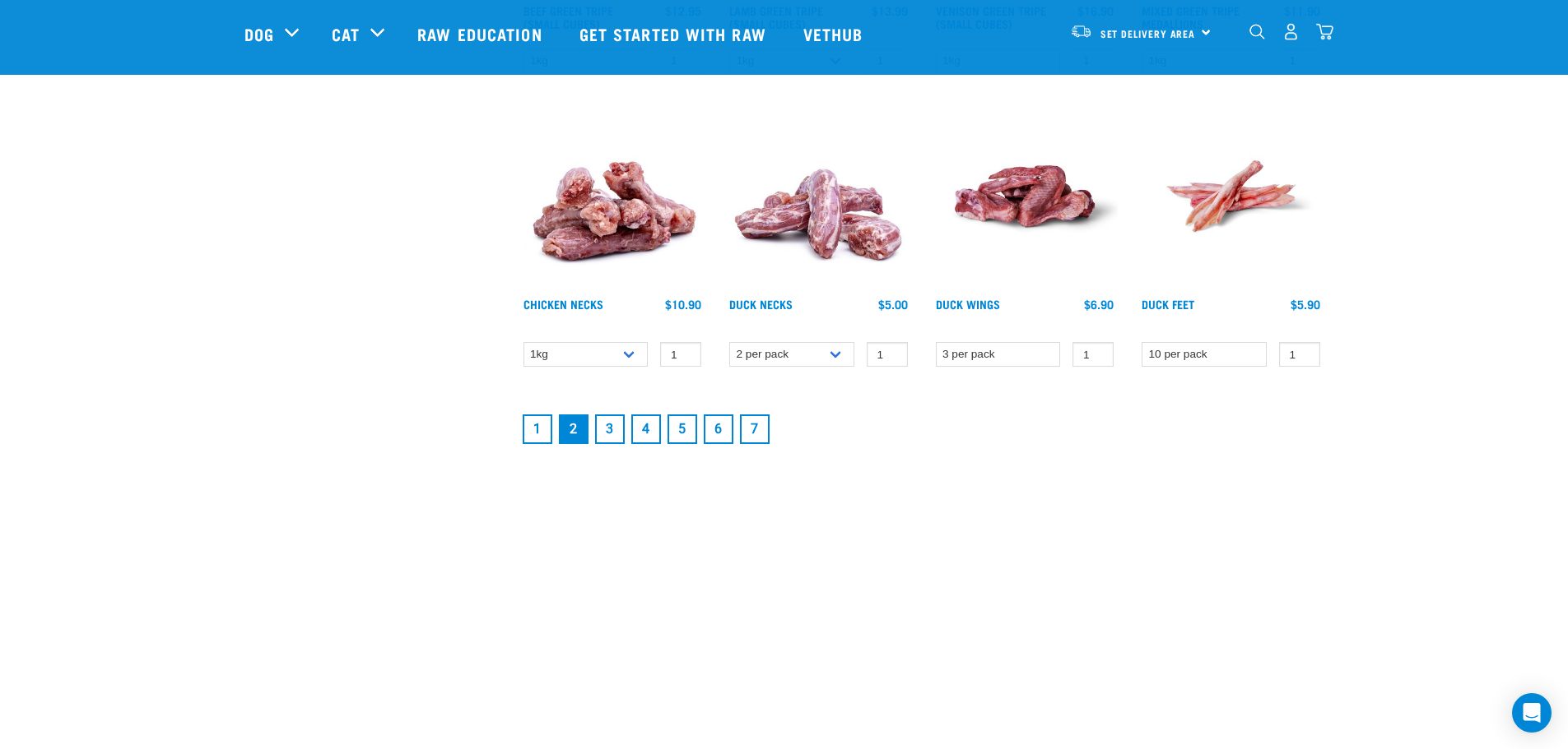
scroll to position [2221, 0]
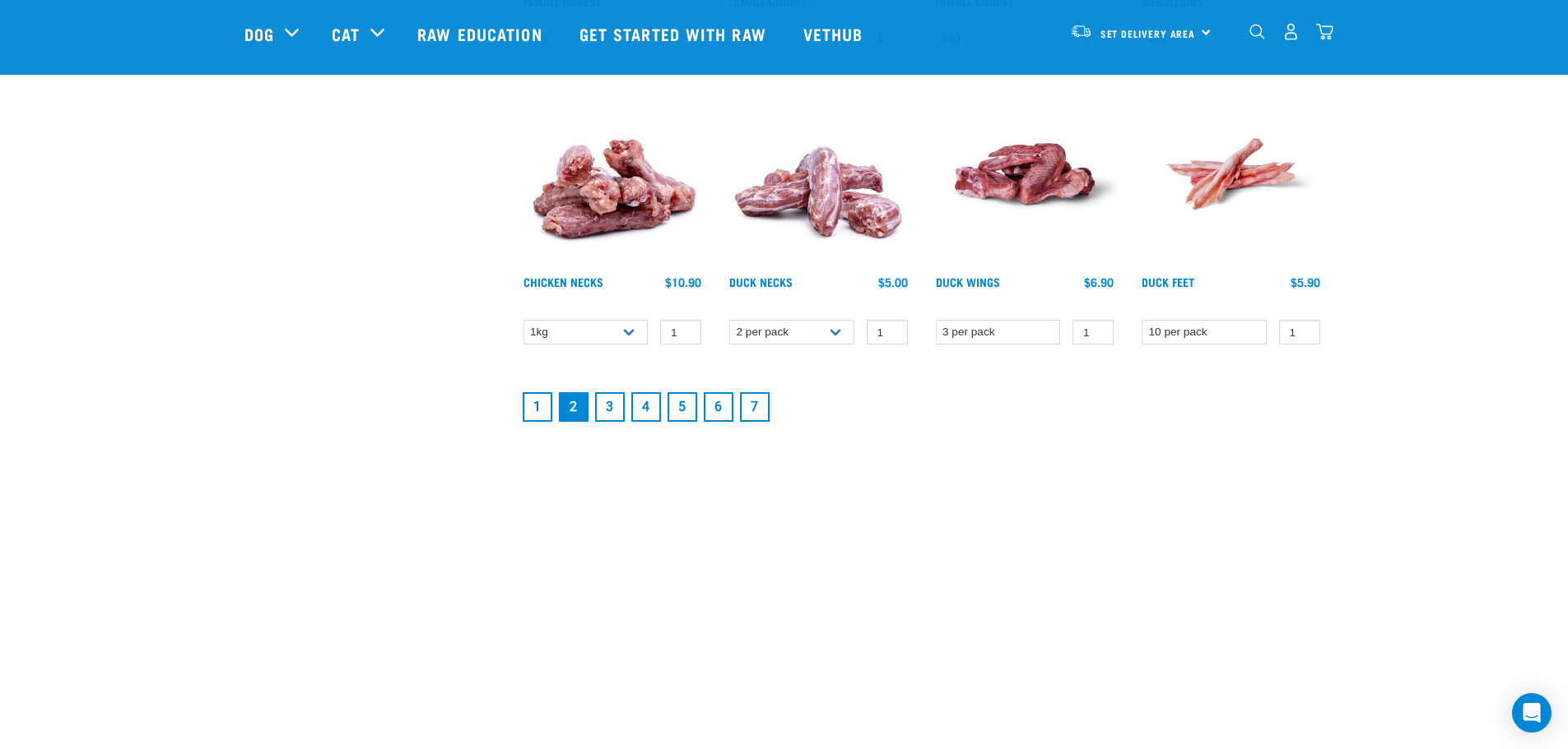
click at [610, 409] on link "3" at bounding box center [610, 408] width 30 height 30
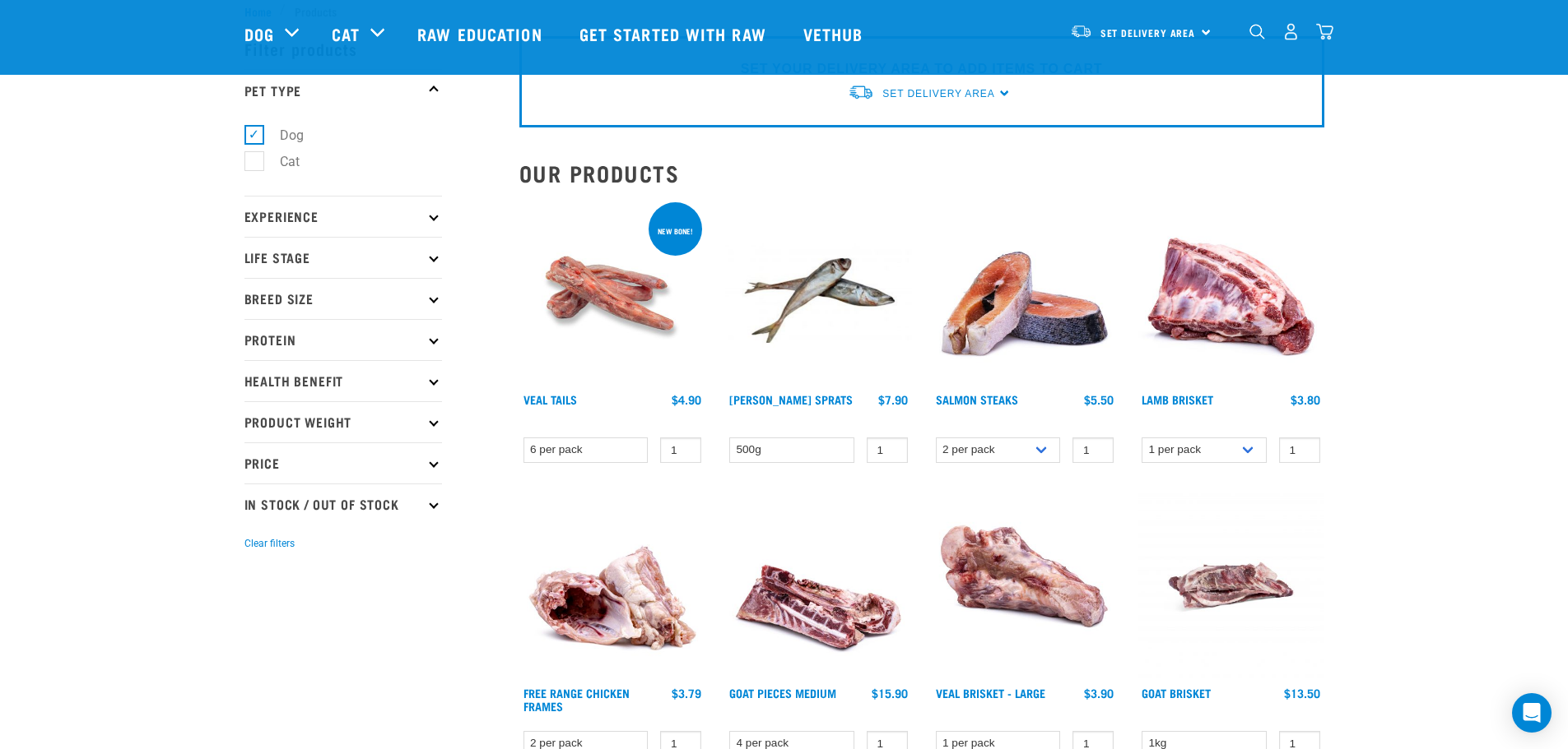
scroll to position [82, 0]
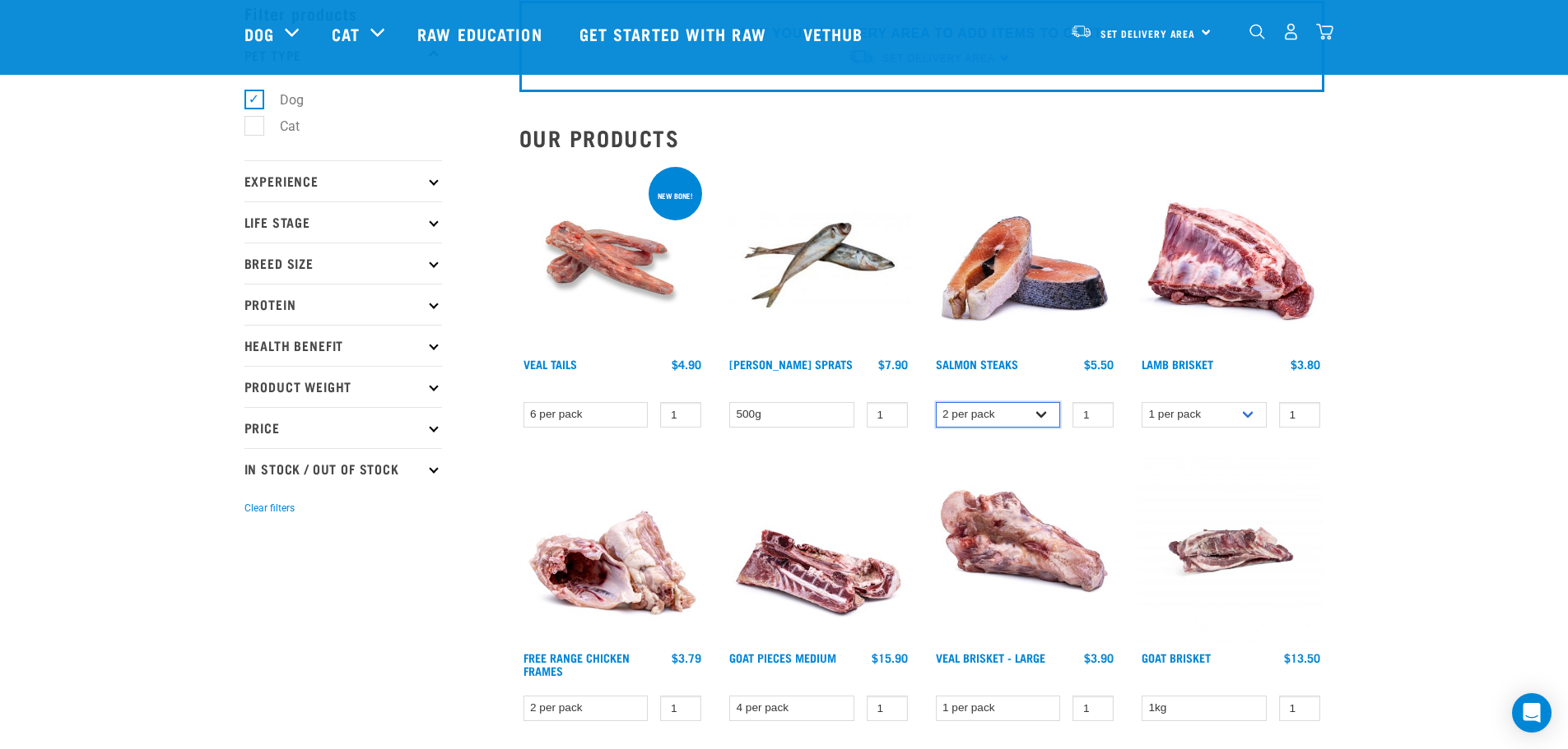
click at [1042, 412] on select "2 per pack 3 per pack" at bounding box center [998, 414] width 125 height 26
select select "350742"
click at [936, 402] on select "2 per pack 3 per pack" at bounding box center [998, 414] width 125 height 26
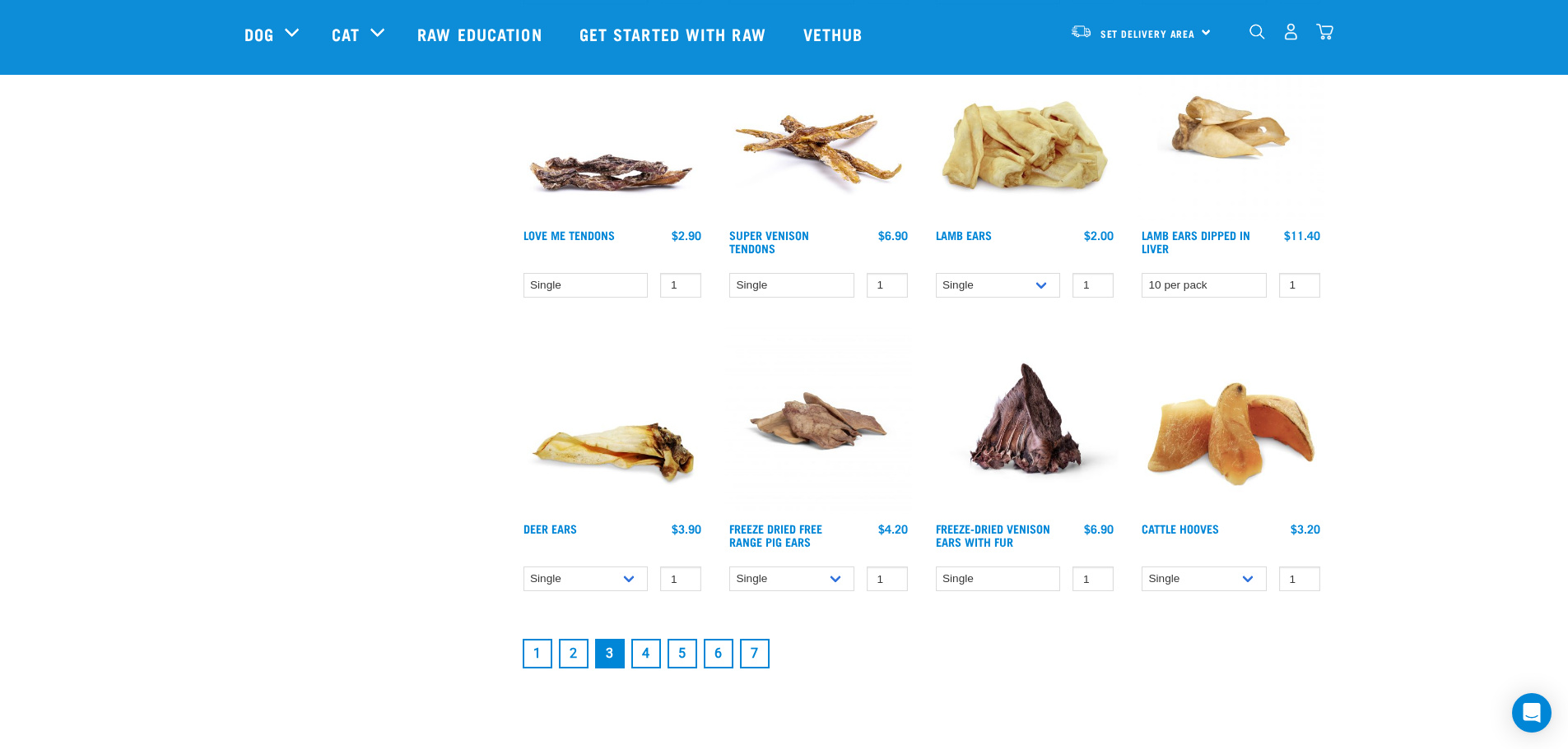
scroll to position [2139, 0]
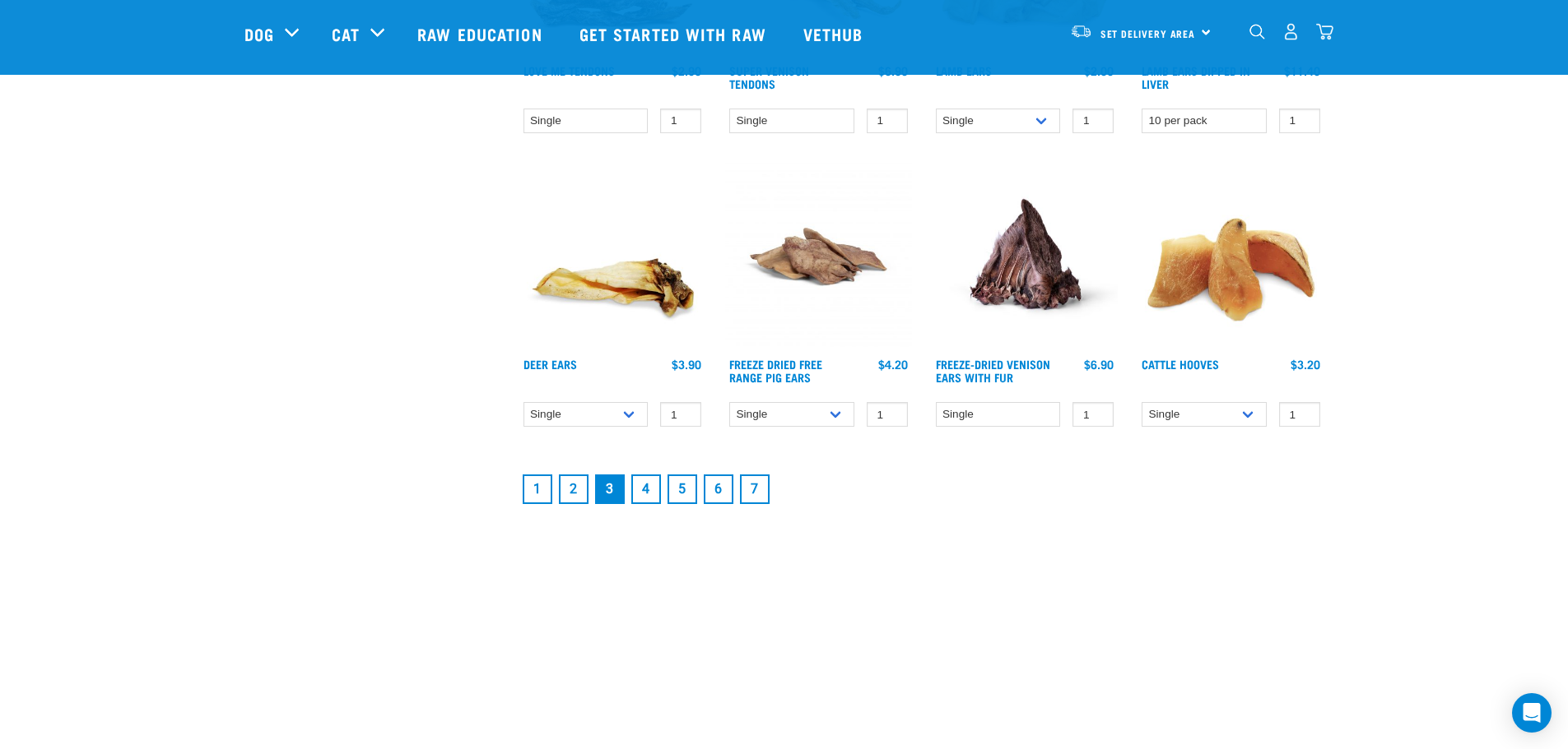
click at [650, 485] on link "4" at bounding box center [646, 489] width 30 height 30
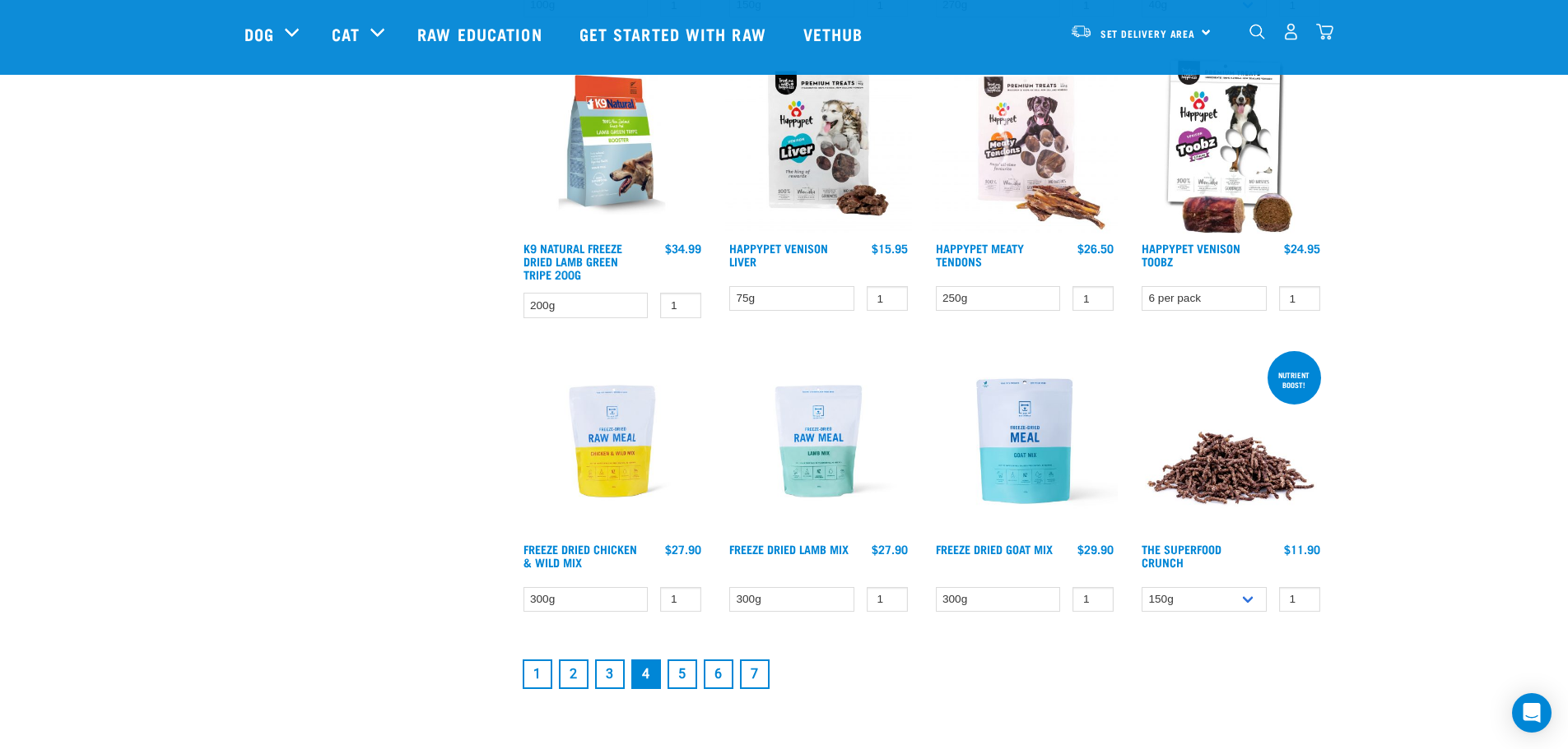
scroll to position [1974, 0]
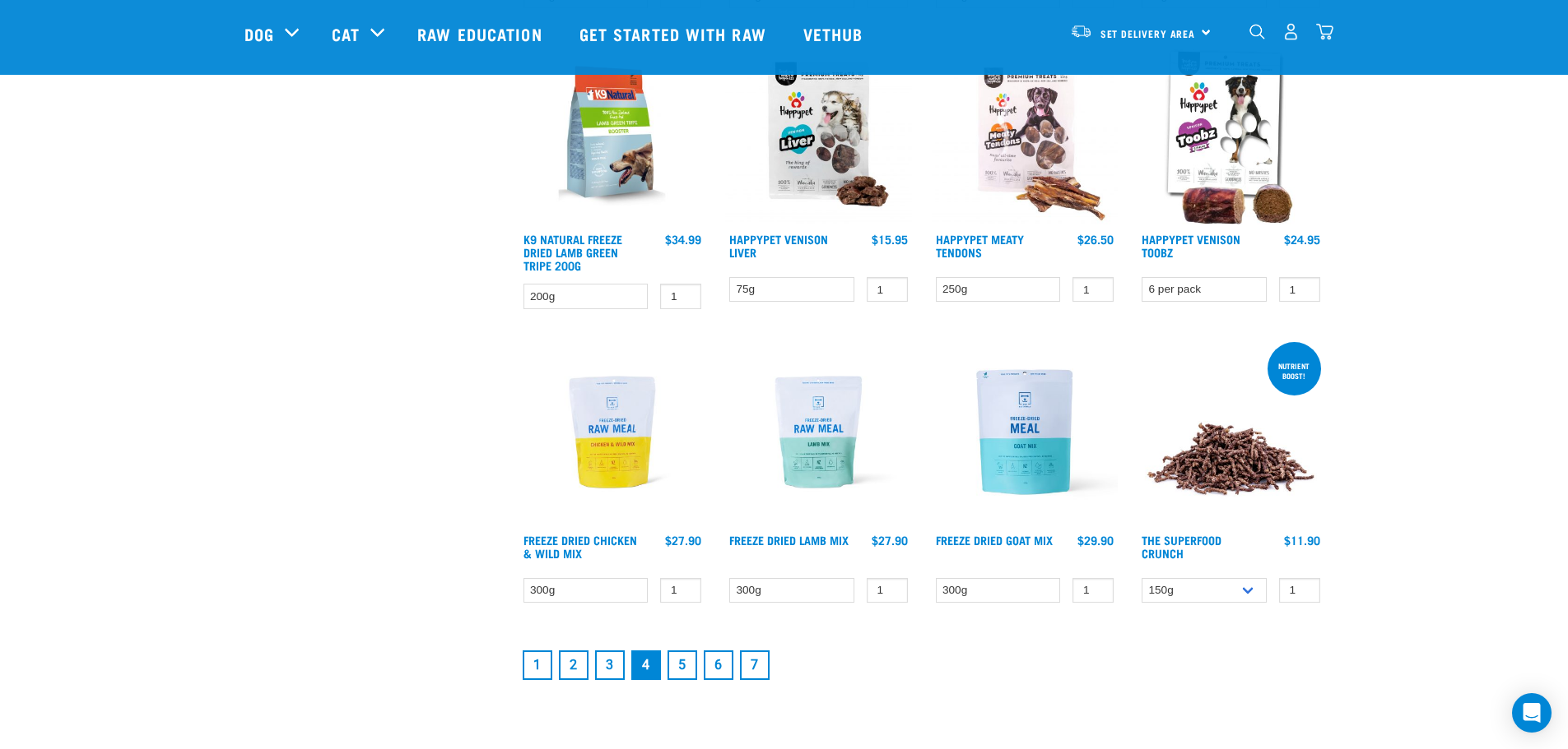
click at [683, 669] on link "5" at bounding box center [683, 666] width 30 height 30
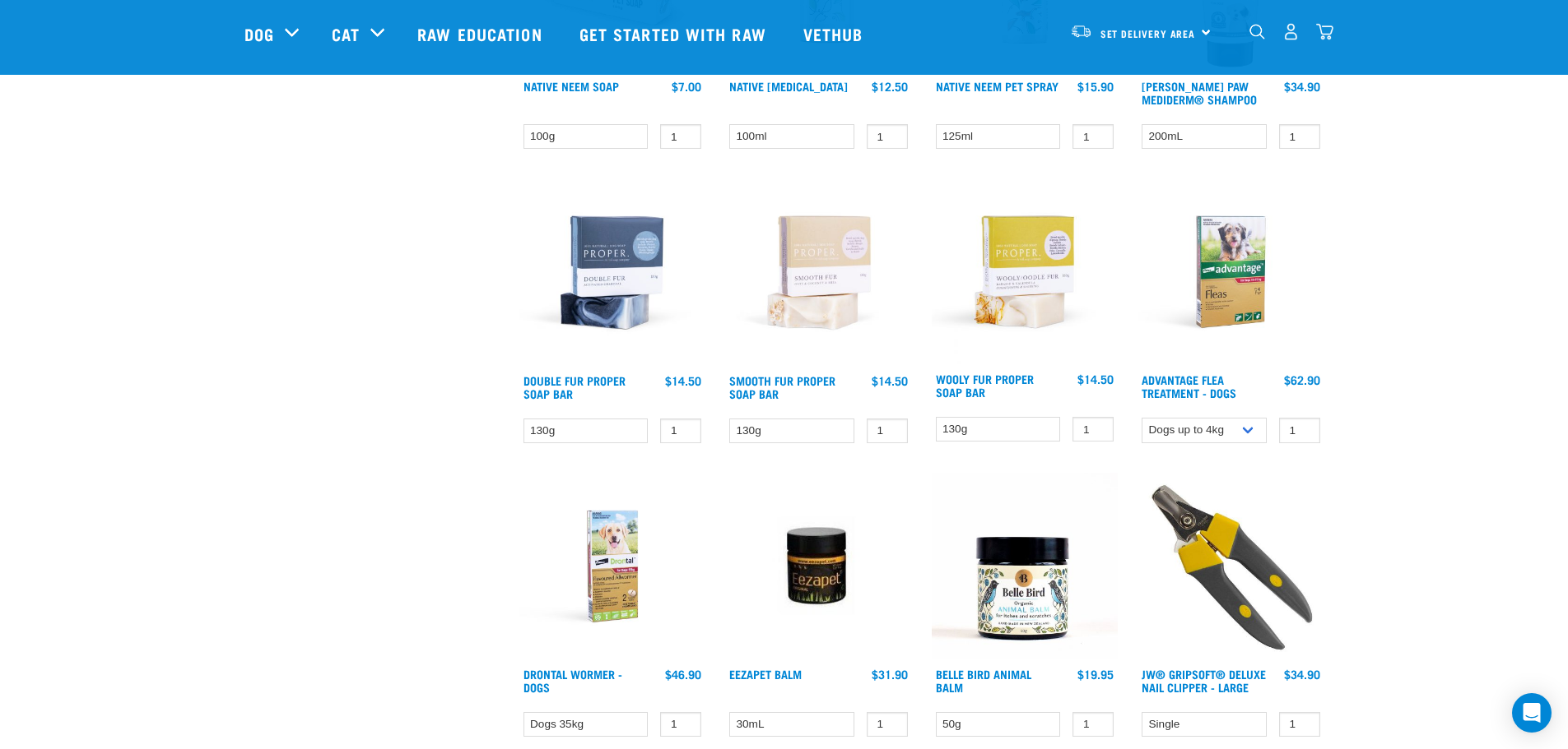
scroll to position [1645, 0]
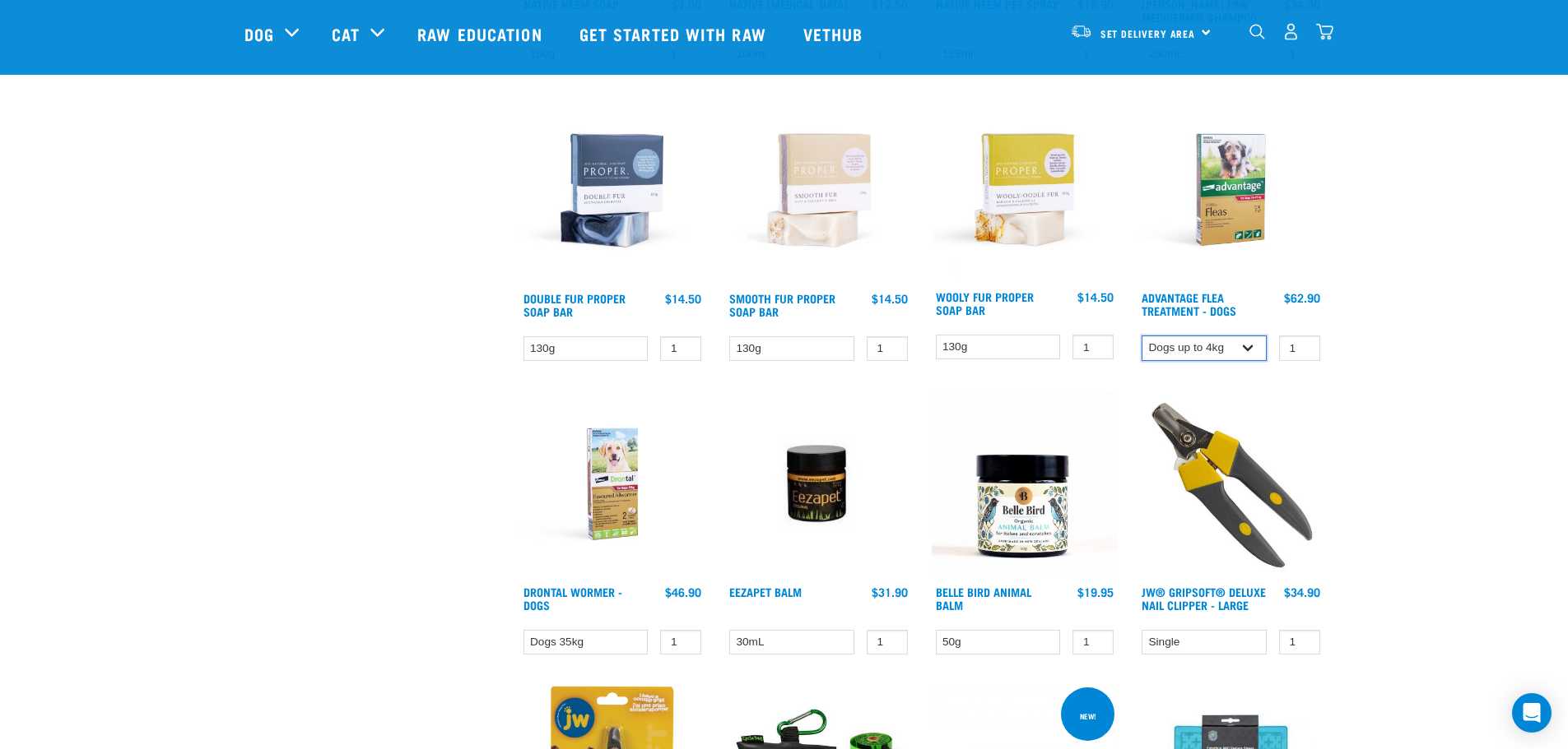
click at [1251, 348] on select "Dogs up to 4kg Dogs 4-10kg Dogs 10-25kg" at bounding box center [1204, 348] width 125 height 26
select select "336141"
click at [1142, 335] on select "Dogs up to 4kg Dogs 4-10kg Dogs 10-25kg" at bounding box center [1204, 348] width 125 height 26
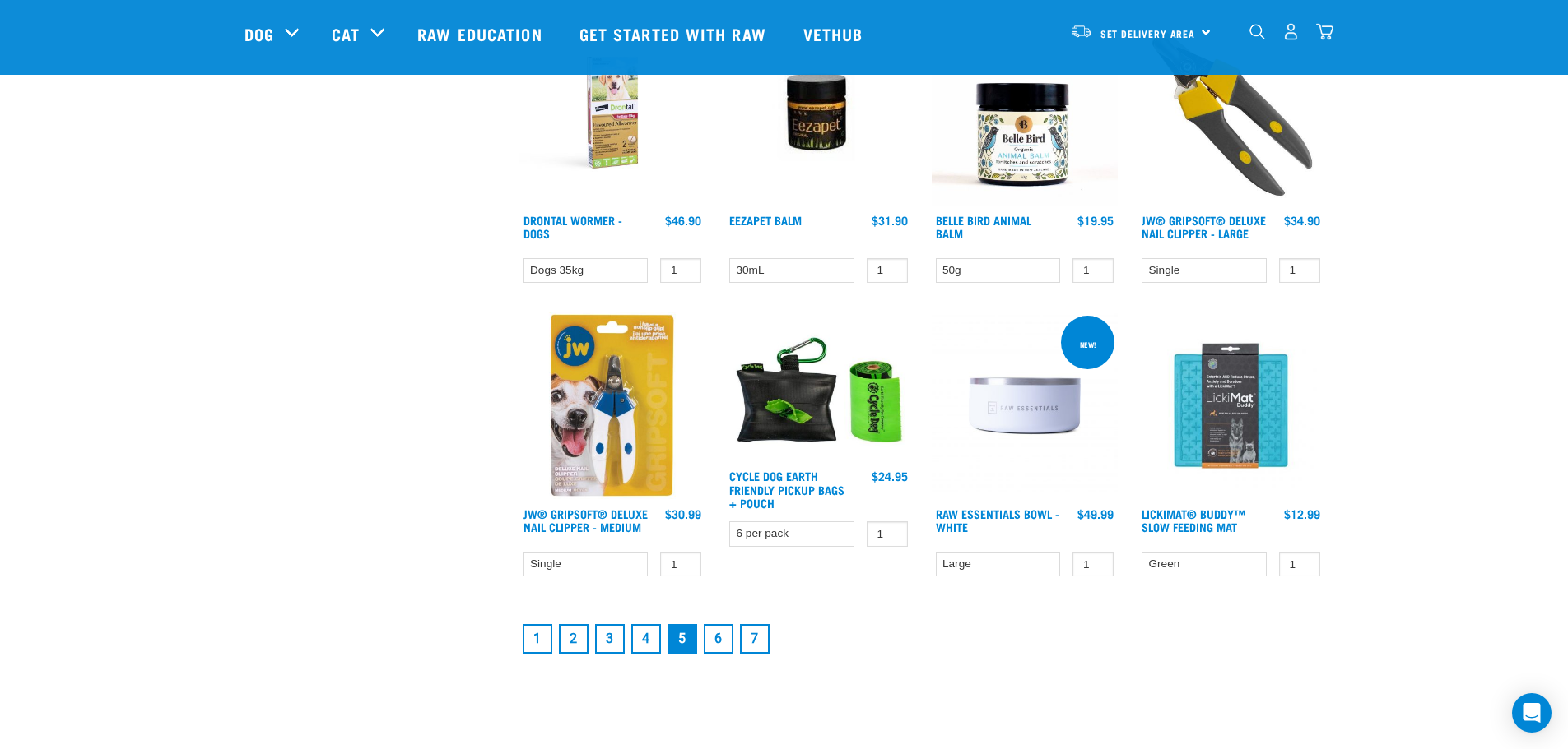
scroll to position [2056, 0]
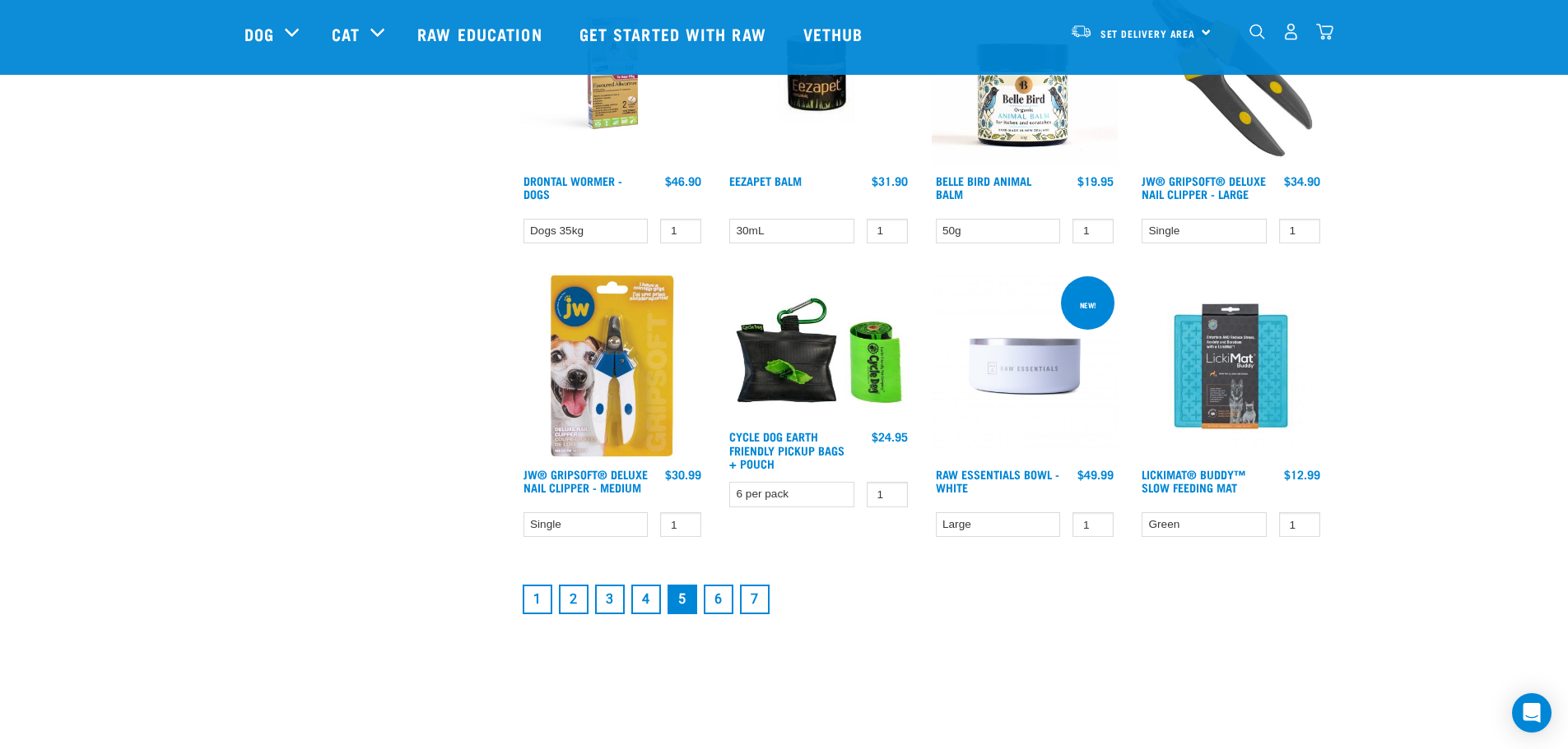
click at [1208, 377] on img at bounding box center [1231, 366] width 187 height 186
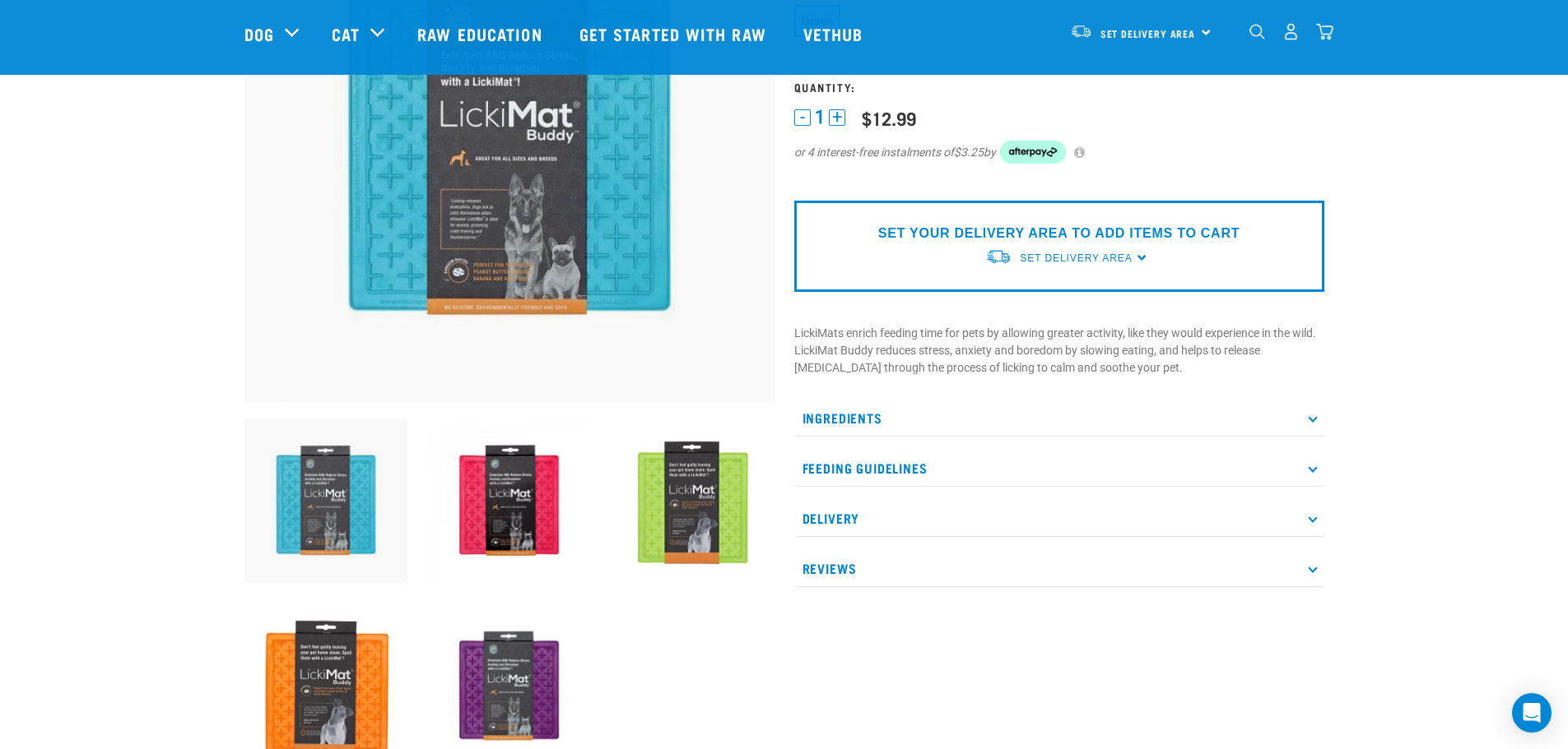
scroll to position [247, 0]
click at [1318, 420] on p "Ingredients" at bounding box center [1059, 419] width 530 height 37
click at [1314, 488] on icon at bounding box center [1312, 489] width 9 height 9
click at [1315, 562] on icon at bounding box center [1312, 559] width 9 height 9
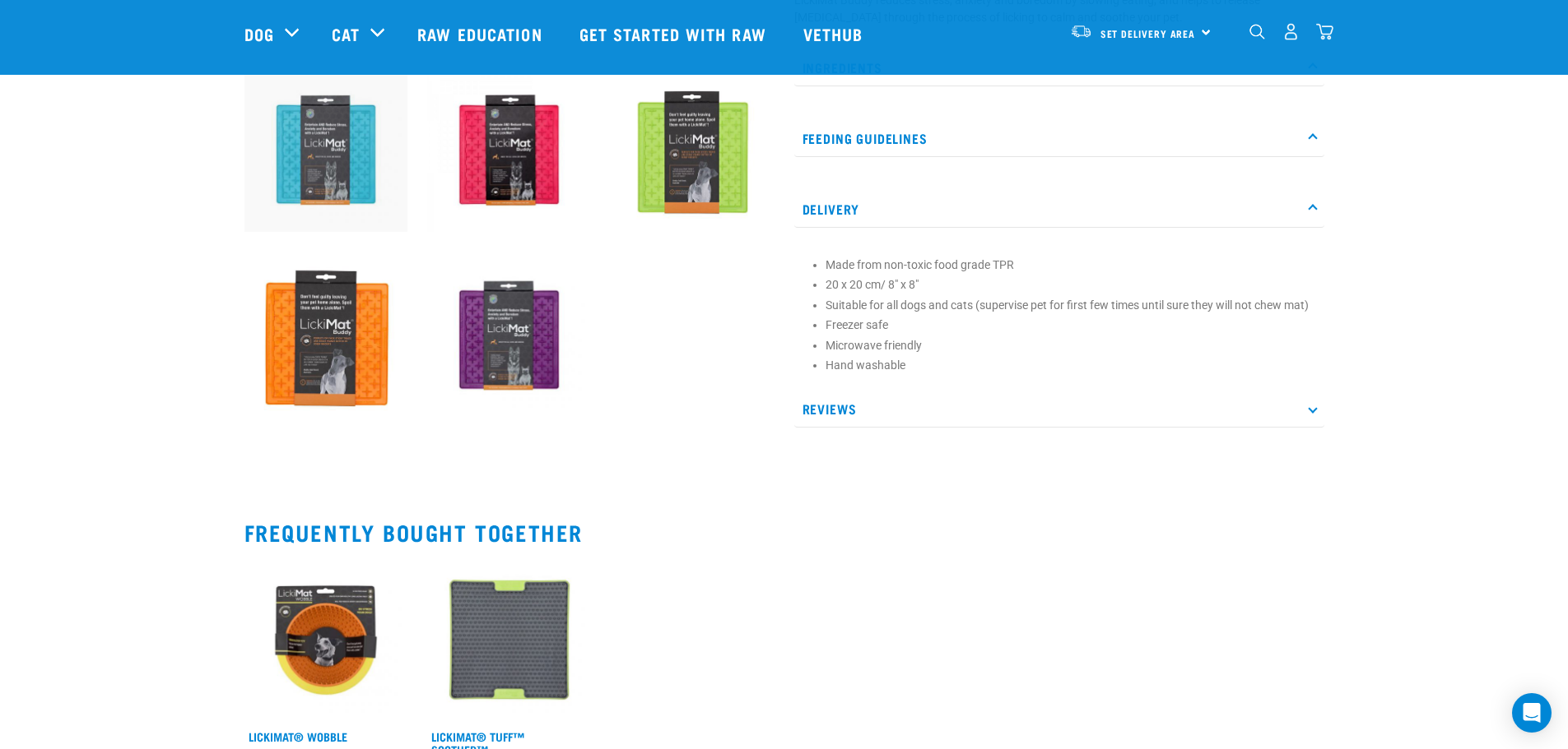
scroll to position [494, 0]
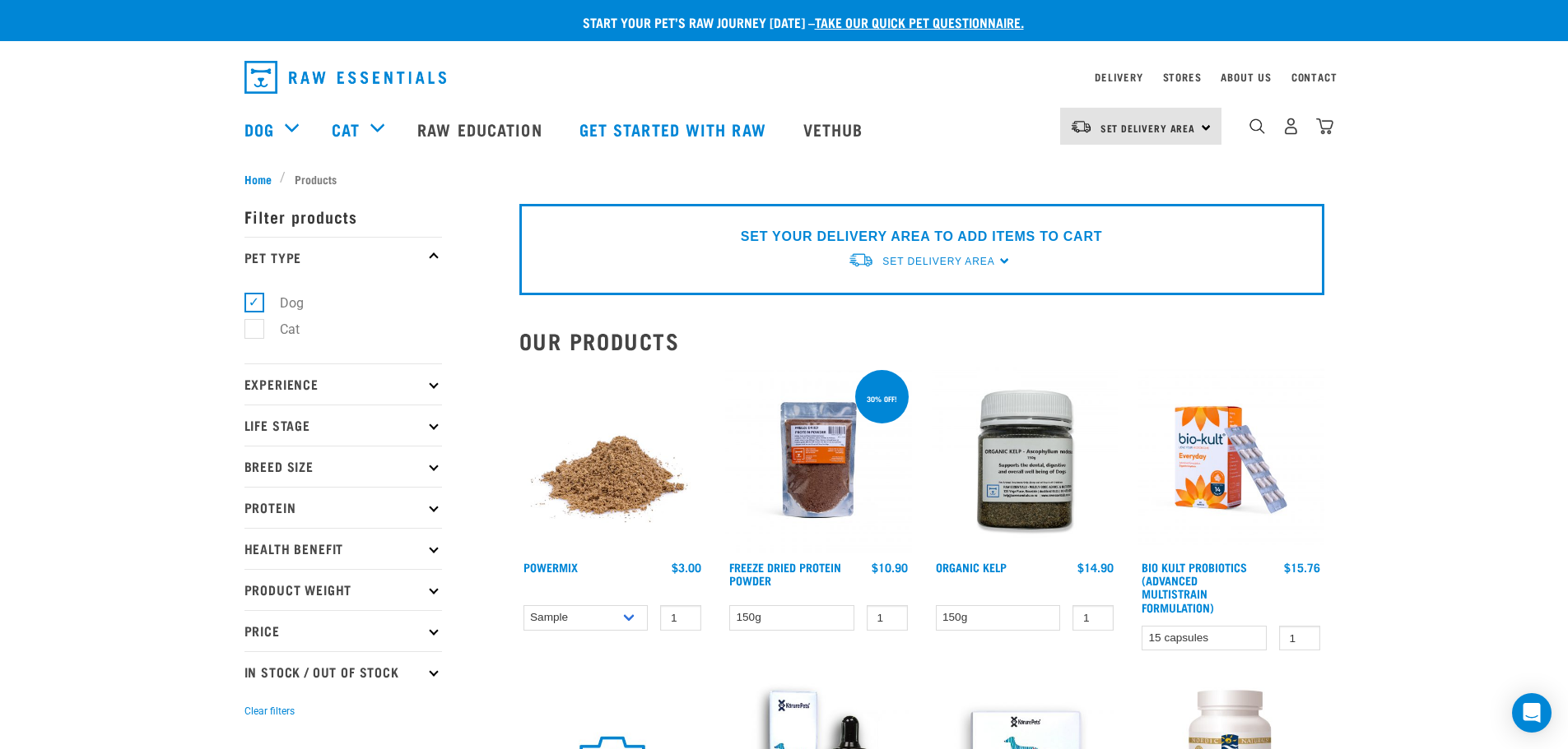
select select "336141"
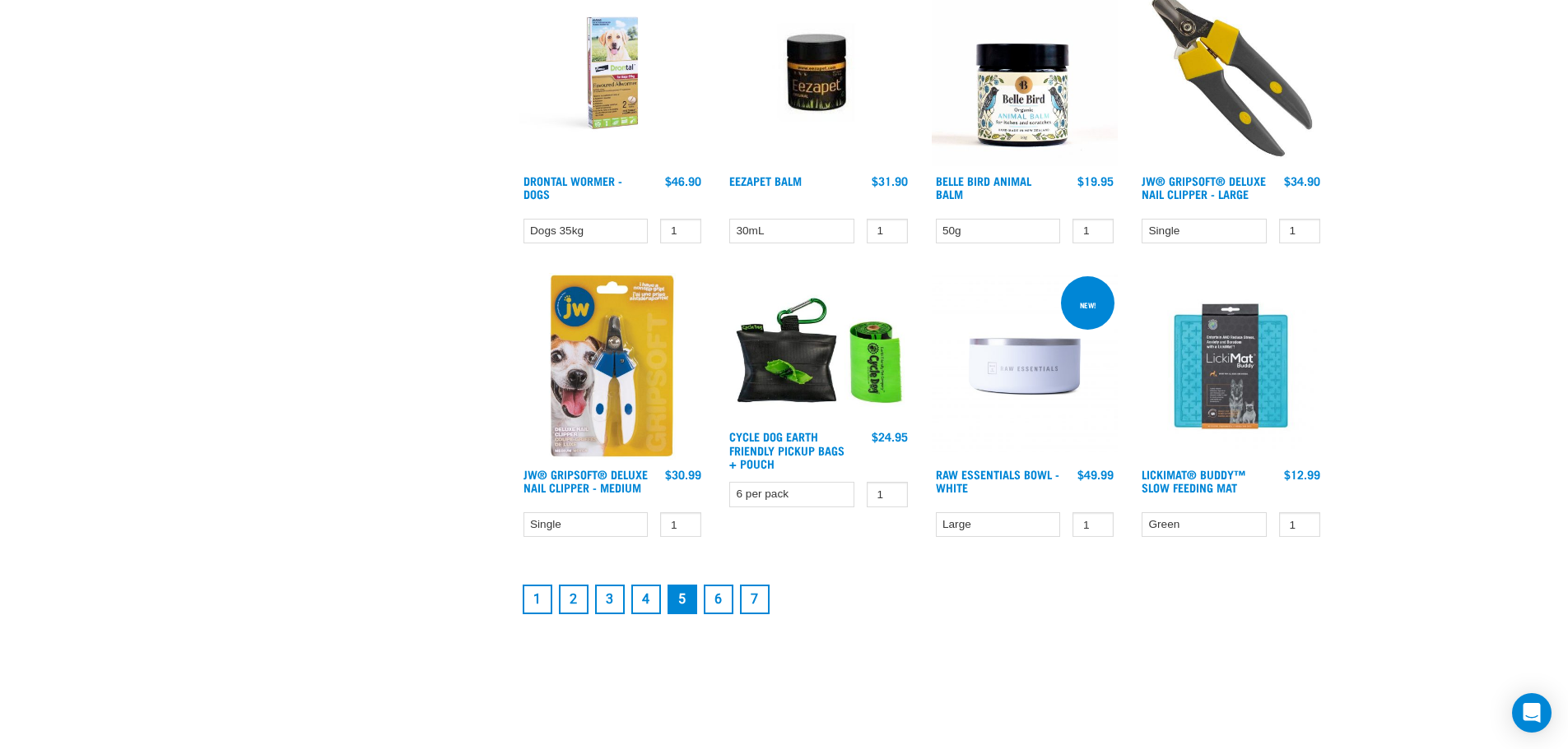
click at [724, 598] on link "6" at bounding box center [719, 600] width 30 height 30
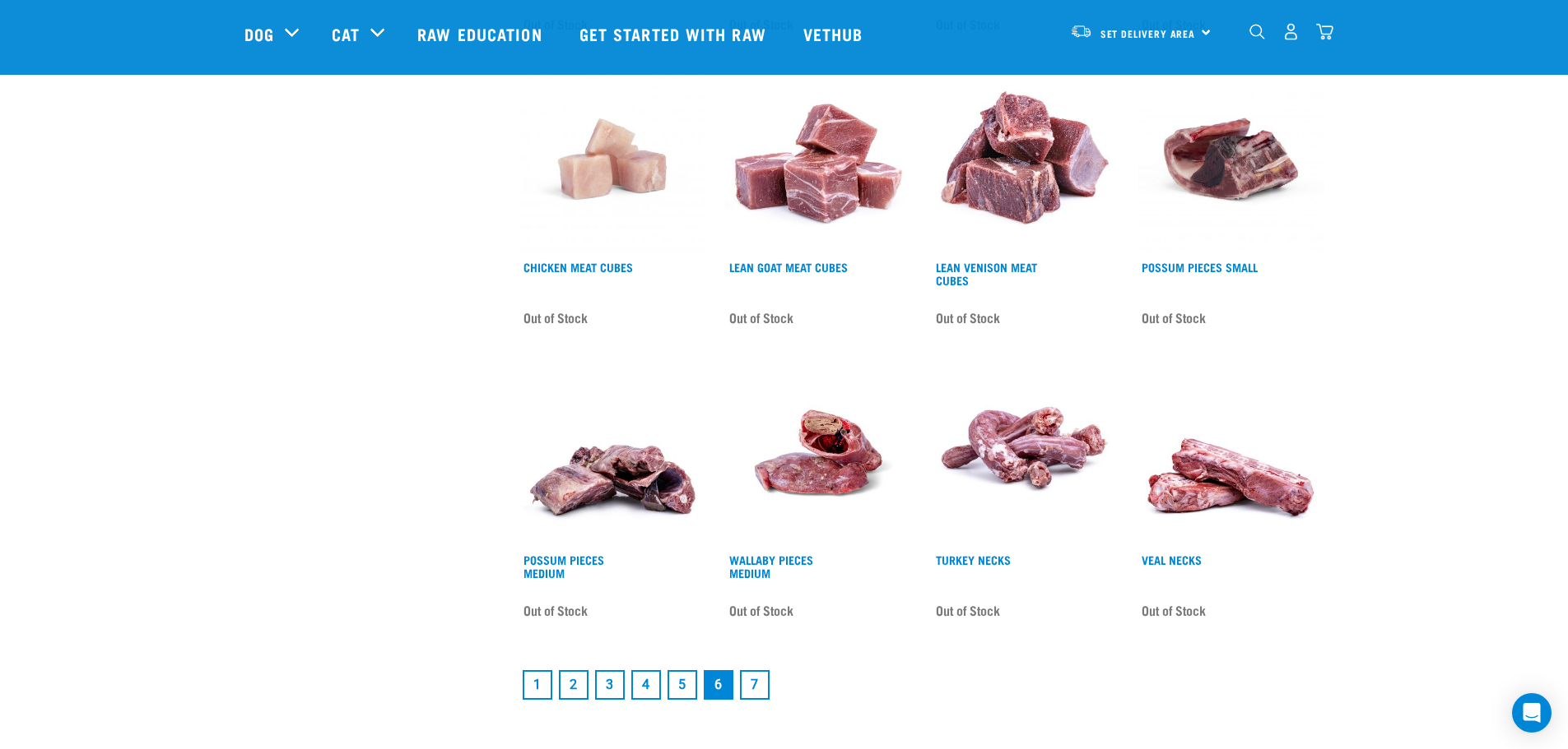
scroll to position [2056, 0]
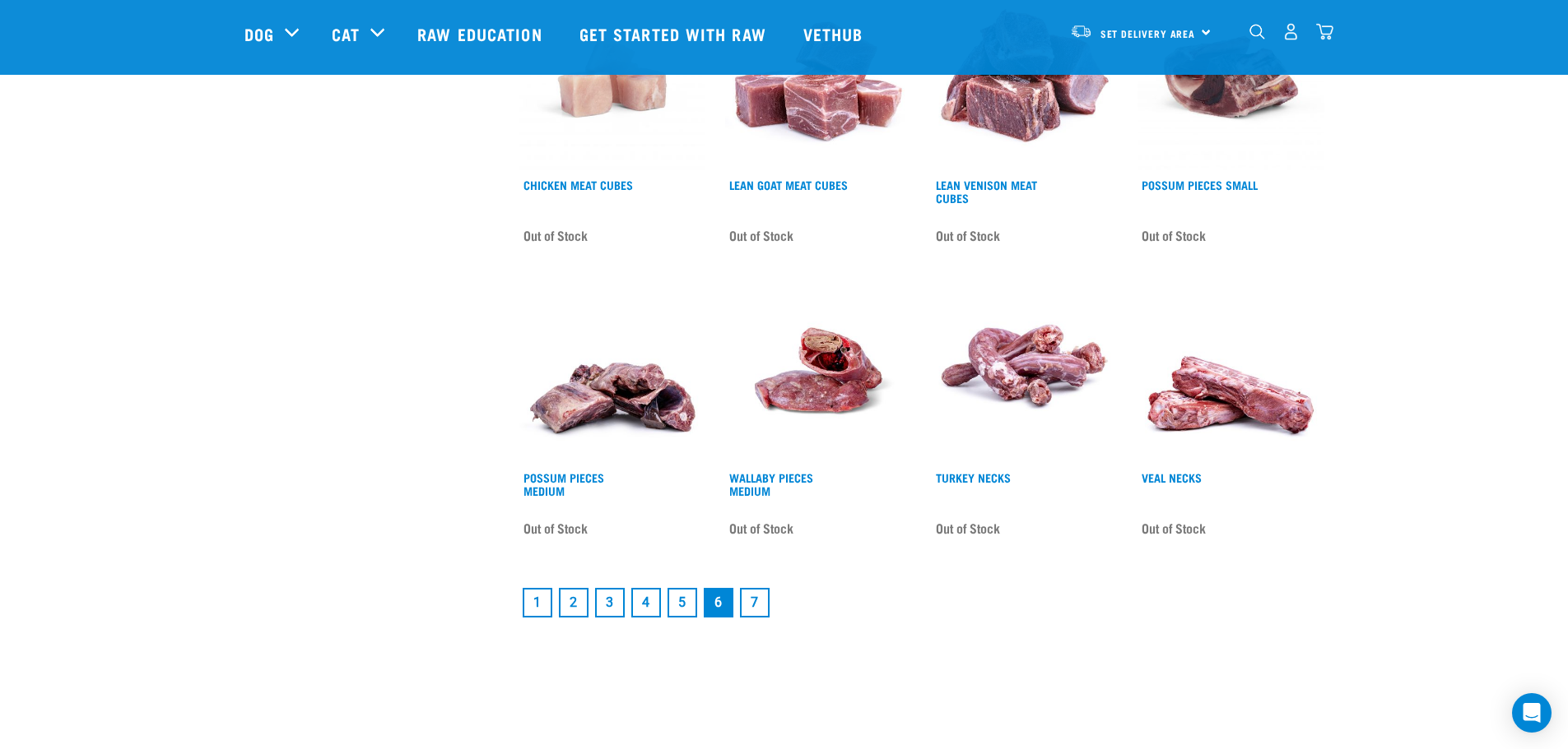
click at [751, 607] on link "7" at bounding box center [755, 603] width 30 height 30
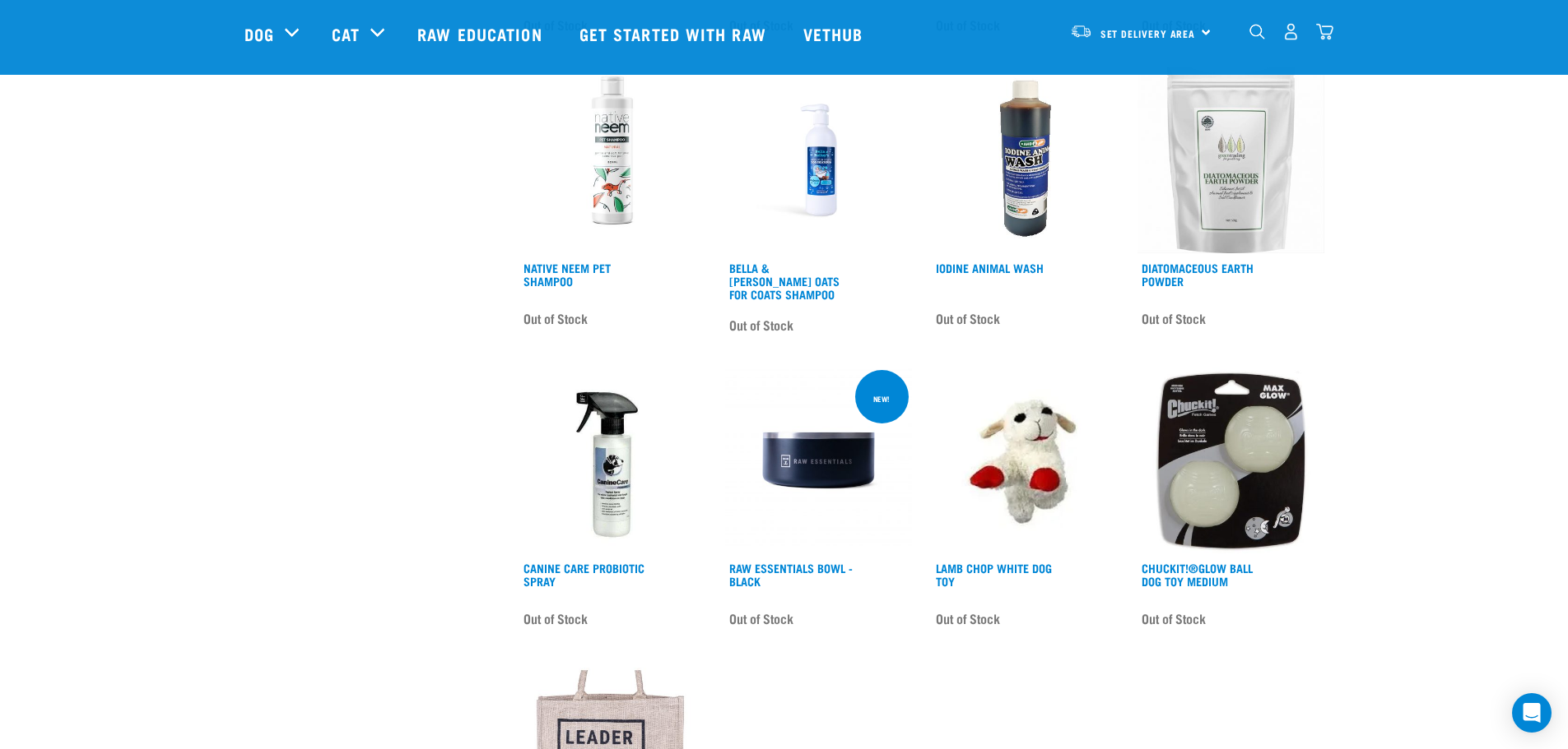
scroll to position [1645, 0]
